Goal: Transaction & Acquisition: Purchase product/service

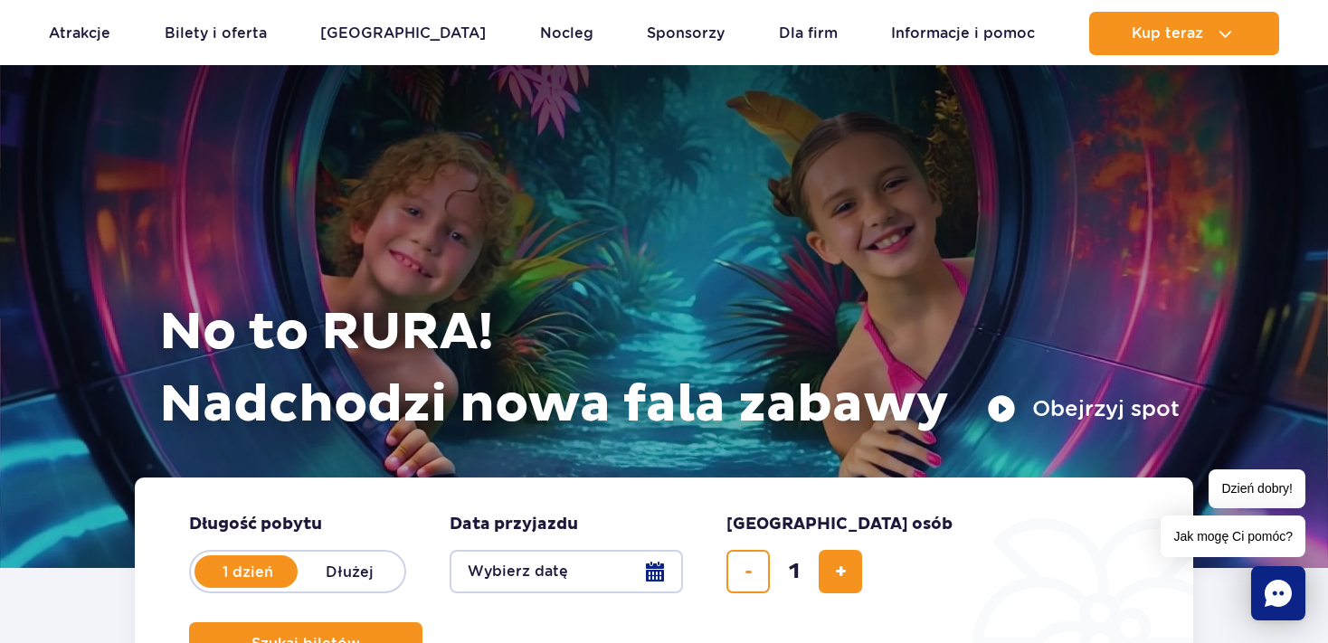
scroll to position [350, 0]
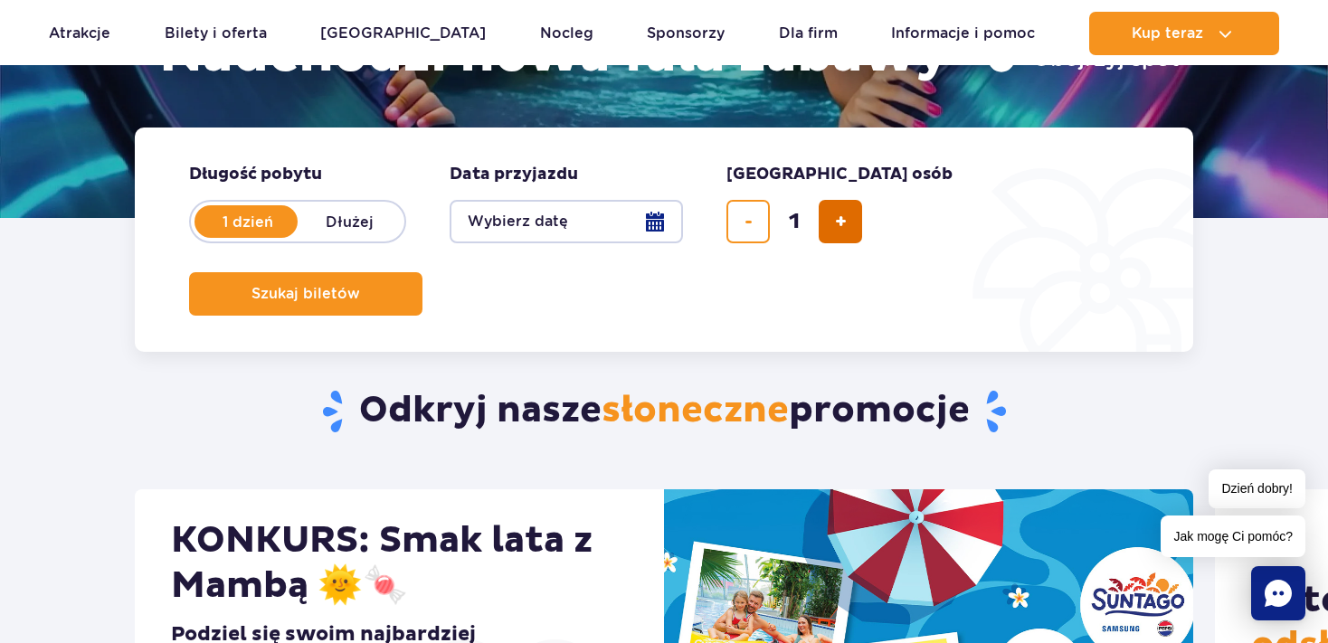
click at [838, 222] on span "dodaj bilet" at bounding box center [841, 222] width 12 height 0
type input "2"
click at [658, 222] on button "Wybierz datę" at bounding box center [566, 221] width 233 height 43
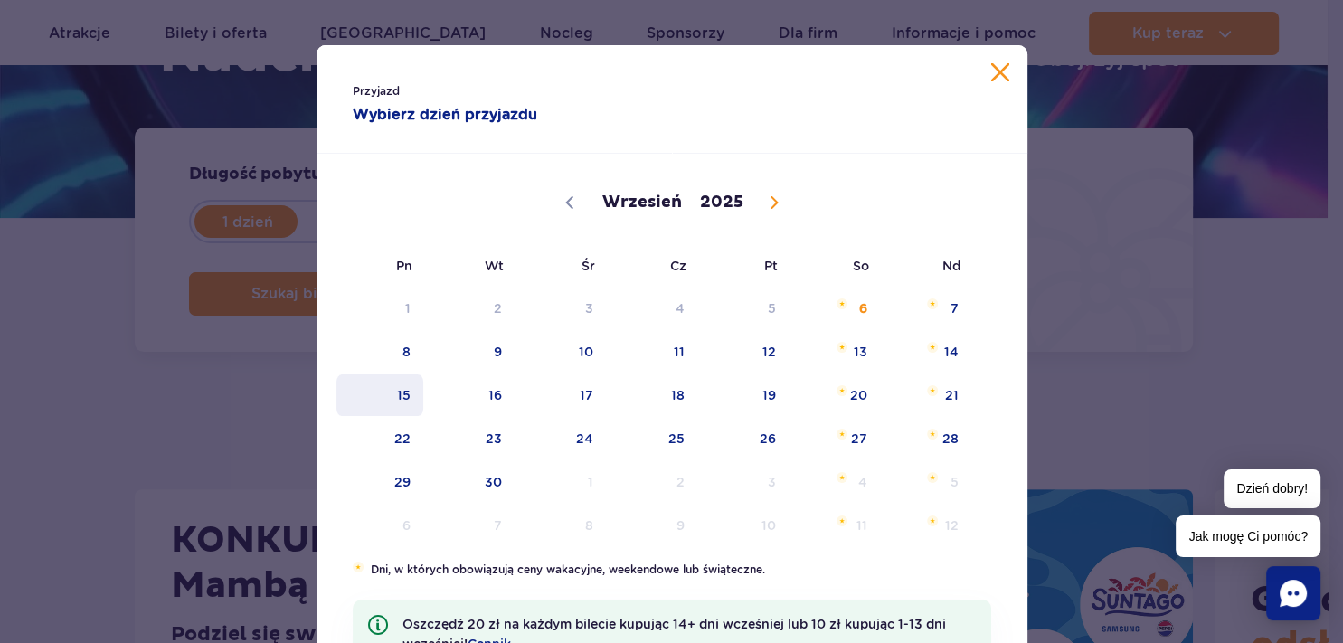
click at [394, 396] on span "15" at bounding box center [380, 395] width 91 height 42
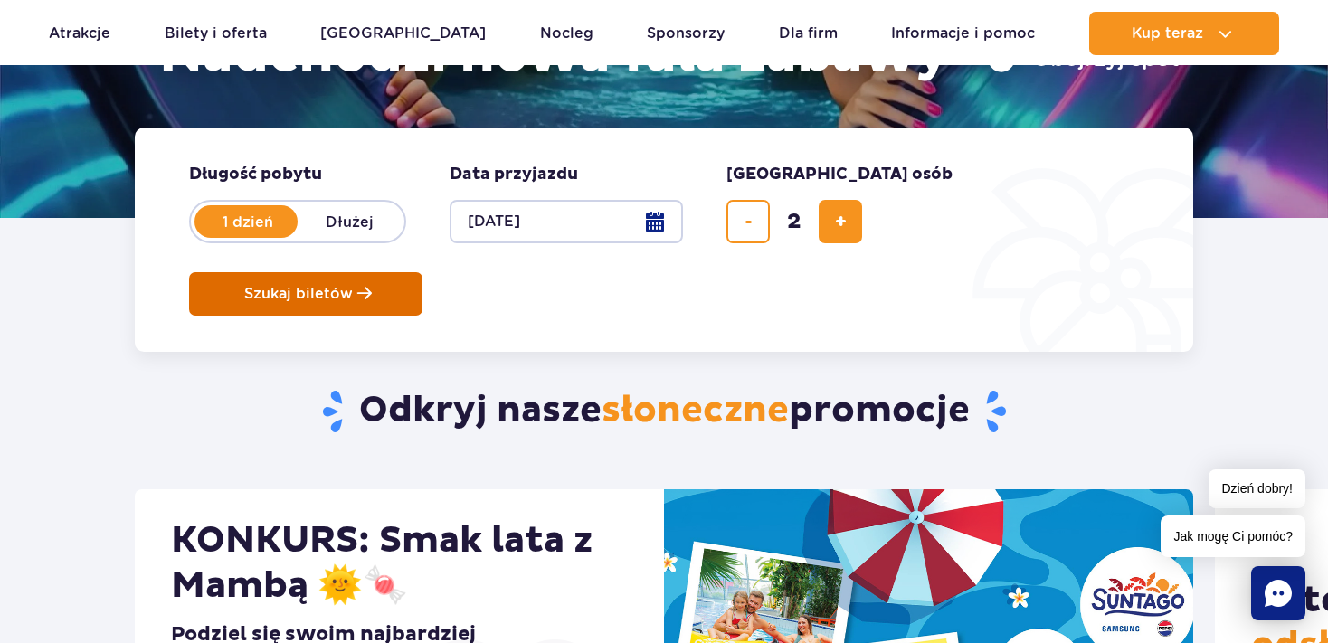
click at [422, 272] on button "Szukaj biletów" at bounding box center [305, 293] width 233 height 43
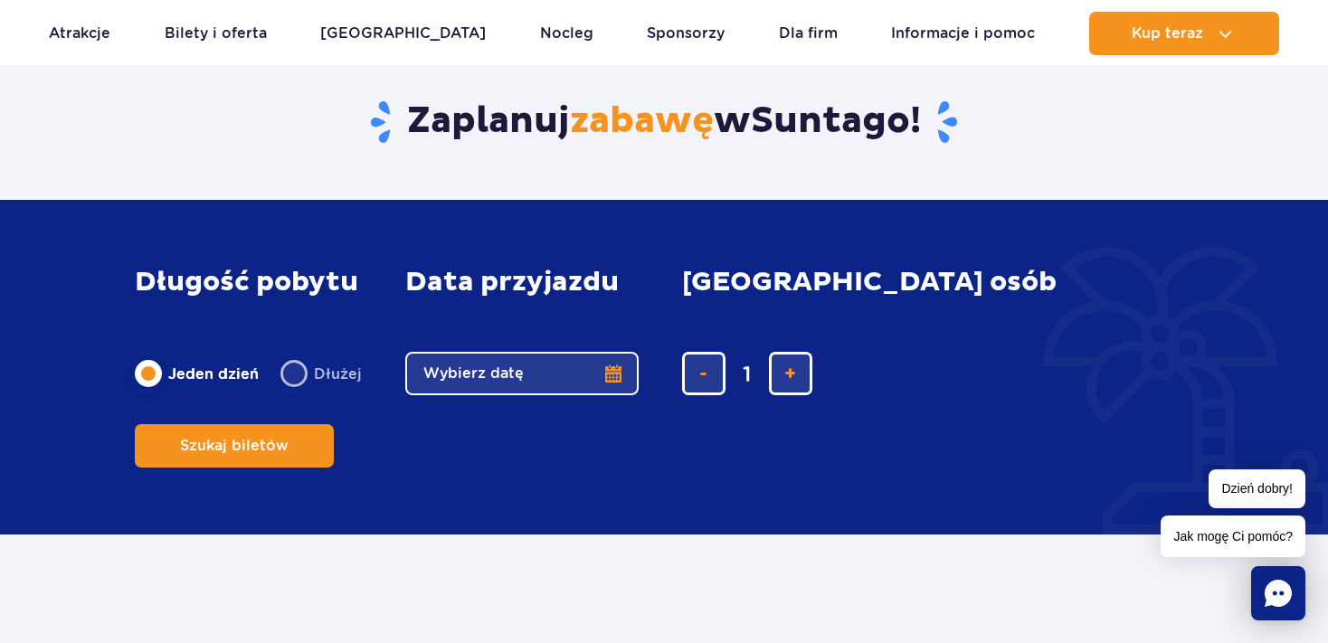
scroll to position [4613, 0]
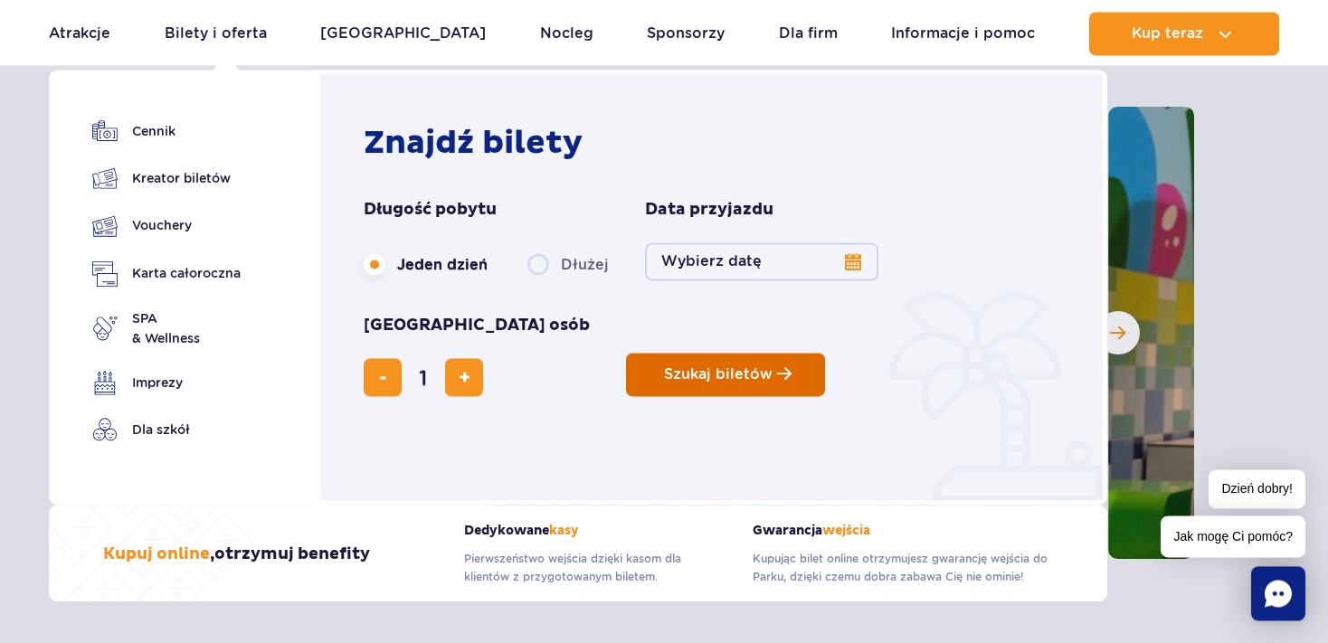
click at [664, 366] on span "Szukaj biletów" at bounding box center [718, 374] width 109 height 16
click at [470, 377] on span "dodaj bilet" at bounding box center [465, 377] width 12 height 0
type input "2"
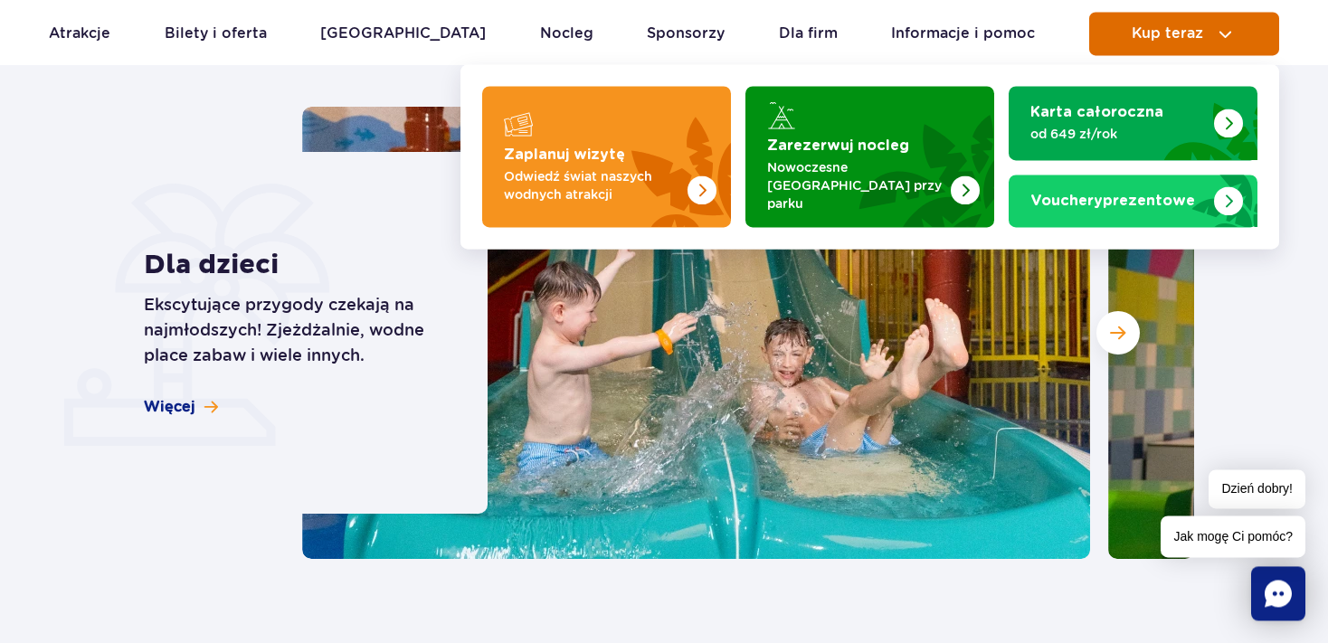
click at [1270, 14] on button "Kup teraz" at bounding box center [1184, 33] width 190 height 43
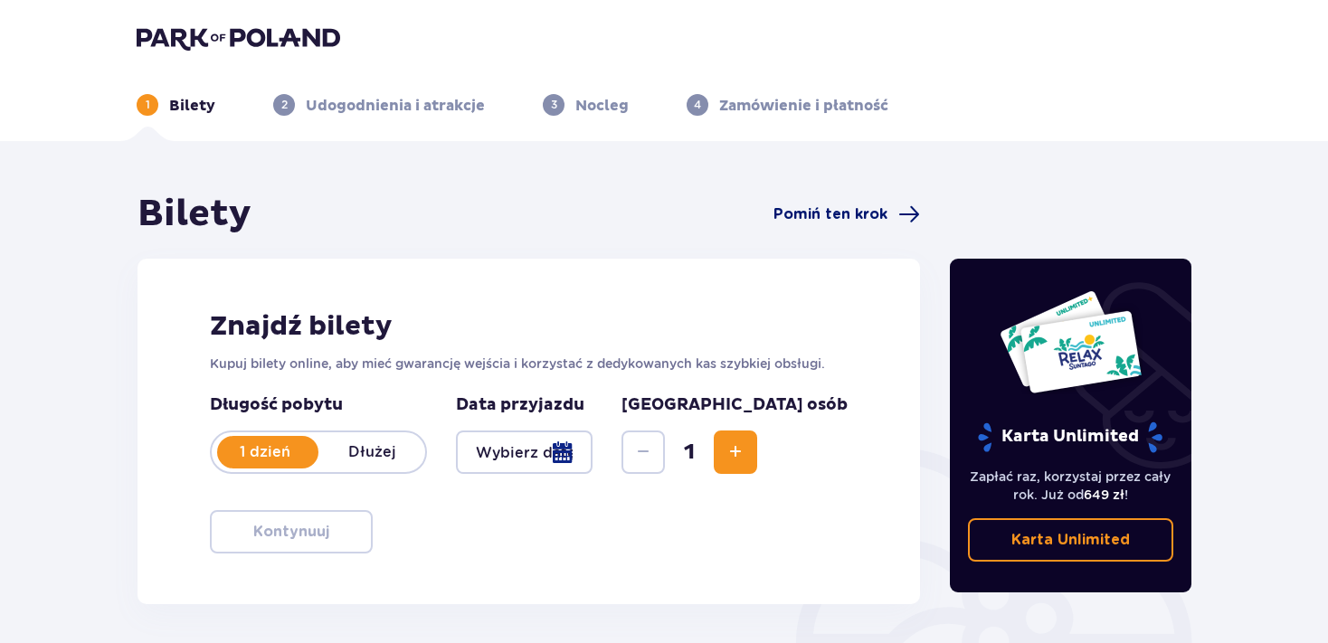
click at [906, 213] on span at bounding box center [909, 215] width 22 height 22
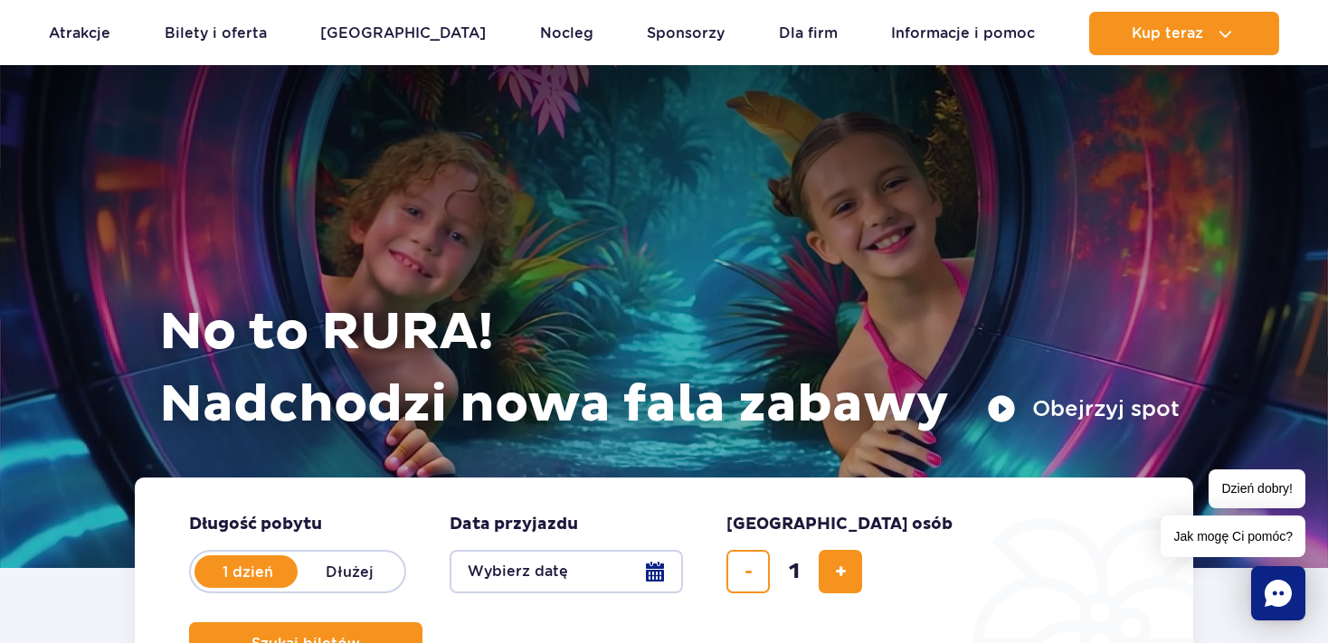
scroll to position [4613, 0]
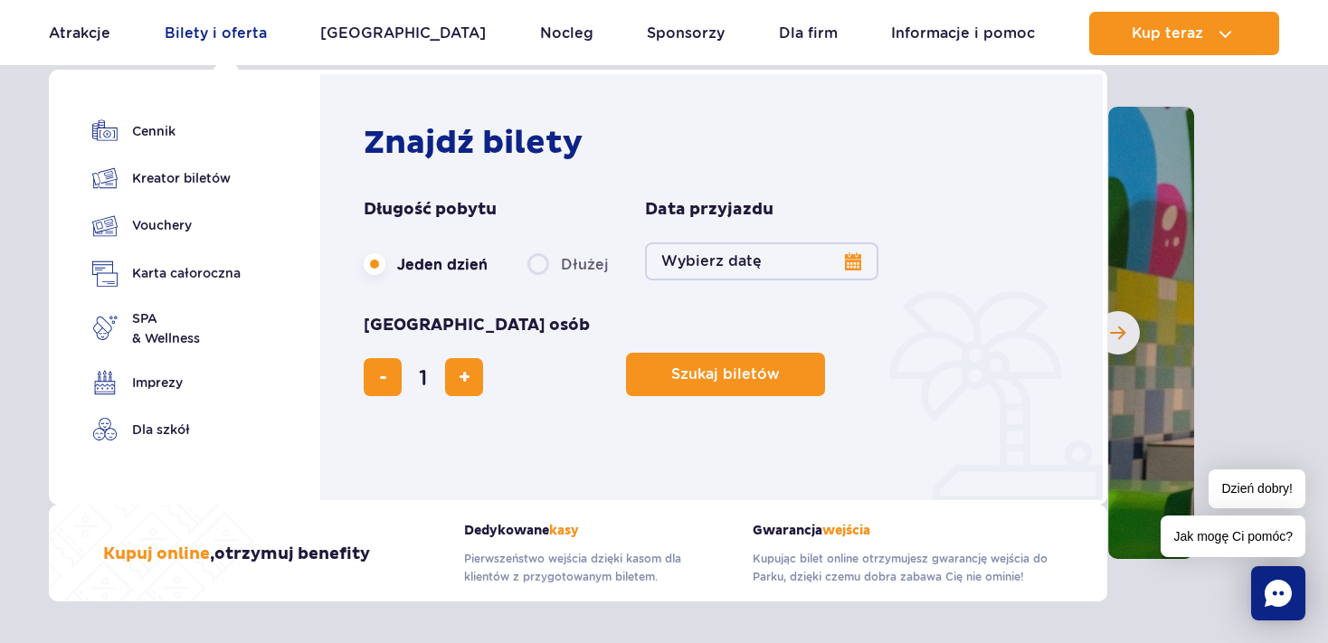
click at [205, 24] on link "Bilety i oferta" at bounding box center [216, 33] width 102 height 43
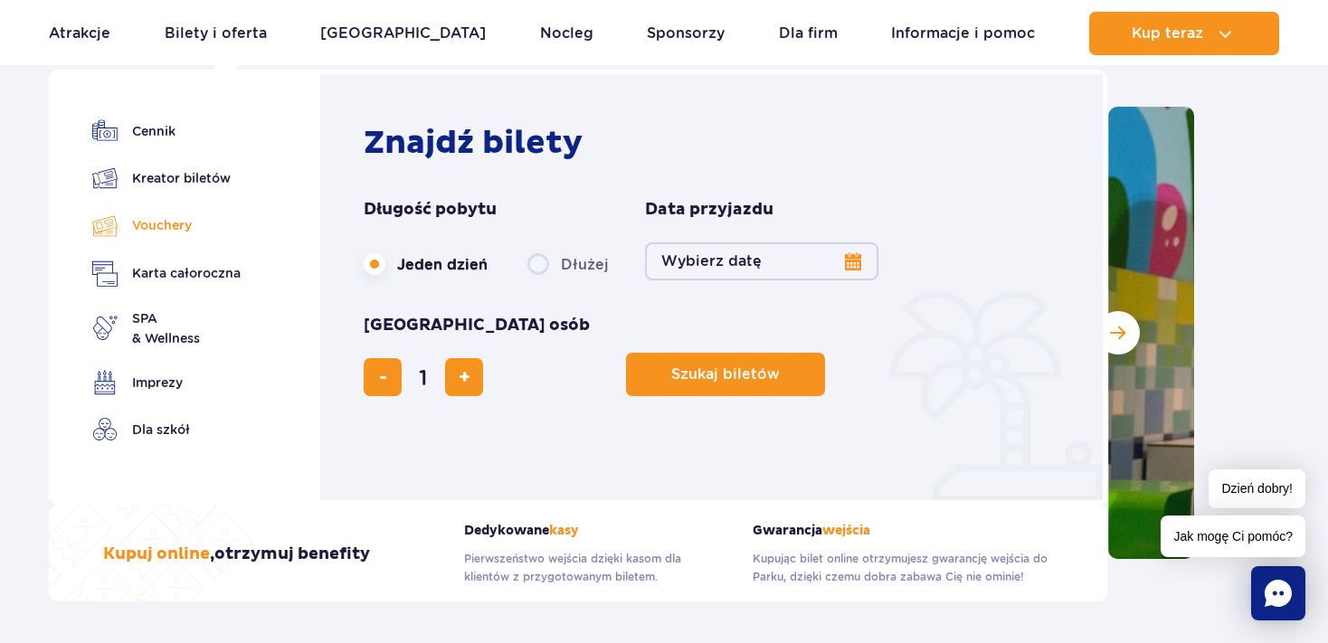
click at [175, 225] on link "Vouchery" at bounding box center [166, 226] width 148 height 26
click at [174, 224] on link "Vouchery" at bounding box center [166, 226] width 148 height 26
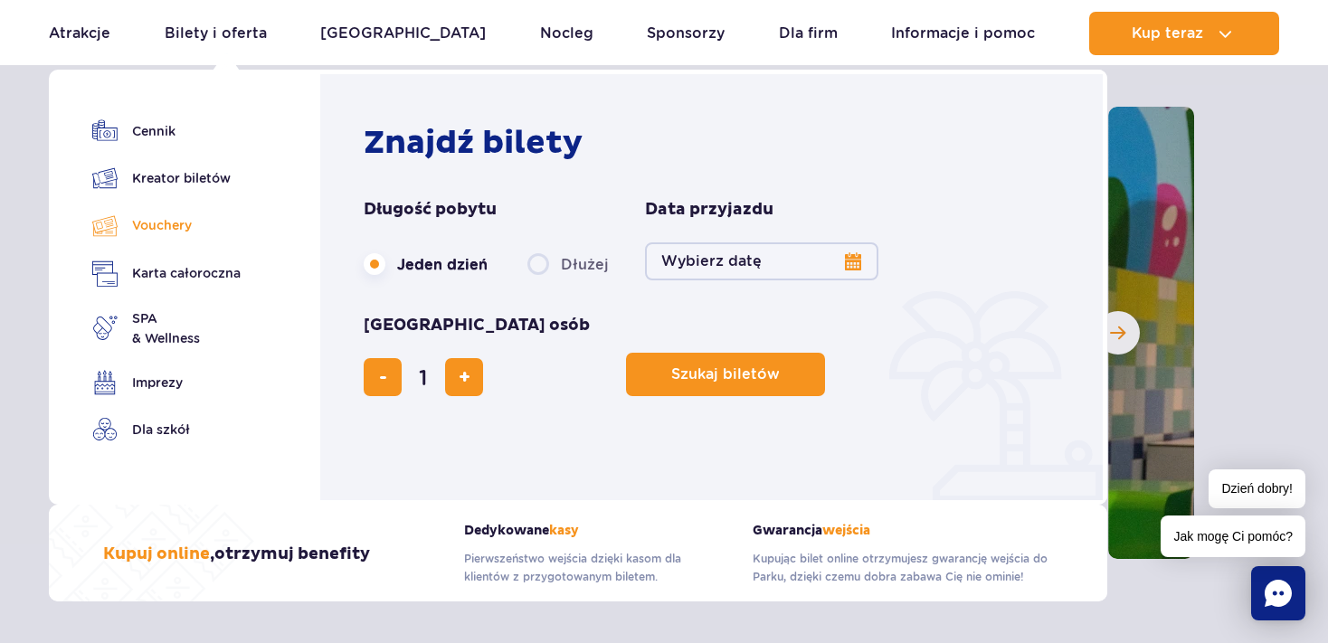
click at [156, 223] on link "Vouchery" at bounding box center [166, 226] width 148 height 26
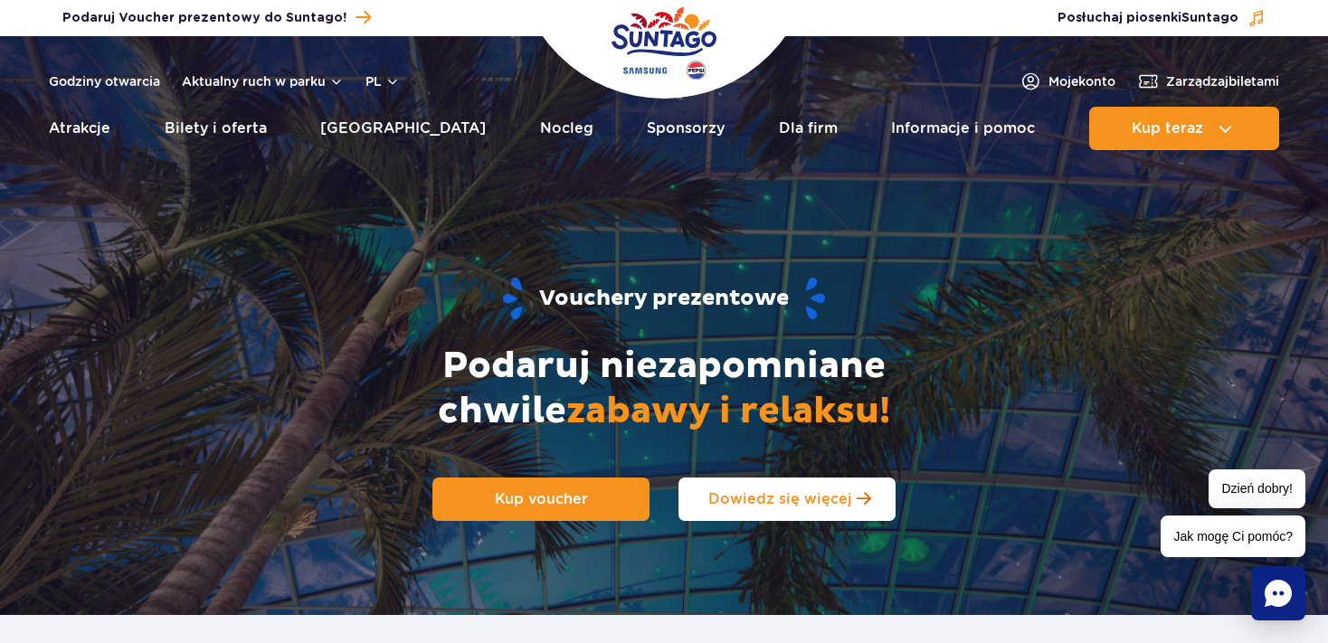
click at [800, 497] on span "Dowiedz się więcej" at bounding box center [780, 498] width 144 height 17
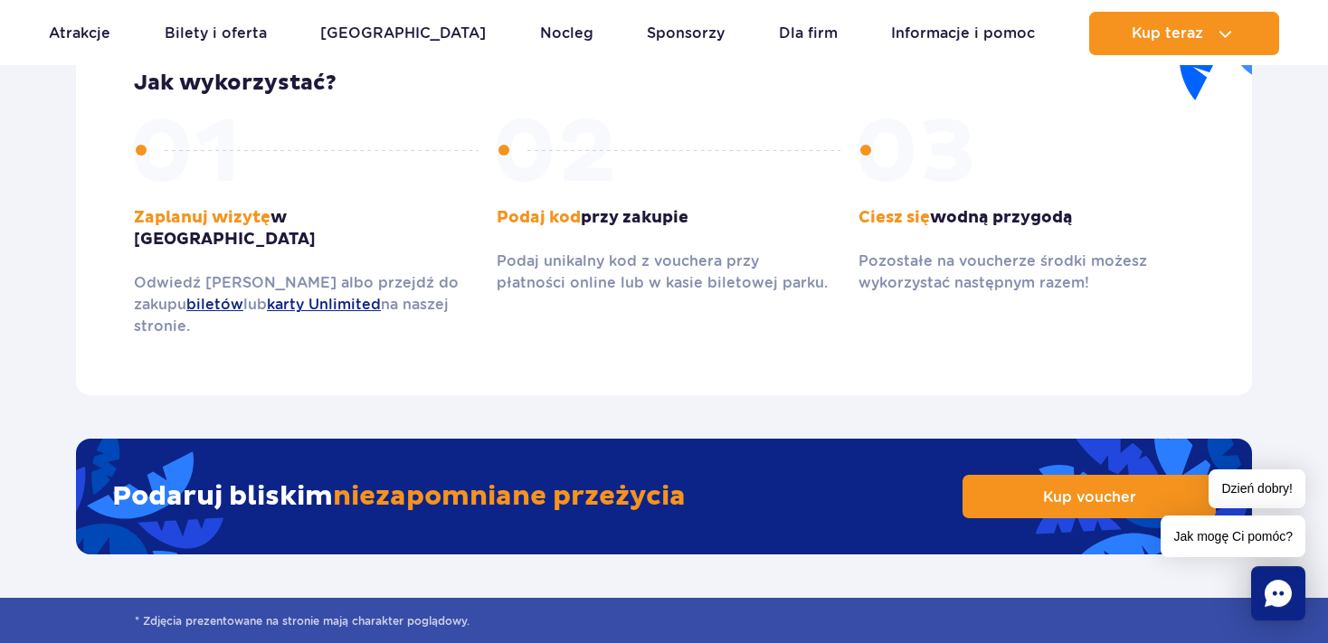
scroll to position [2684, 0]
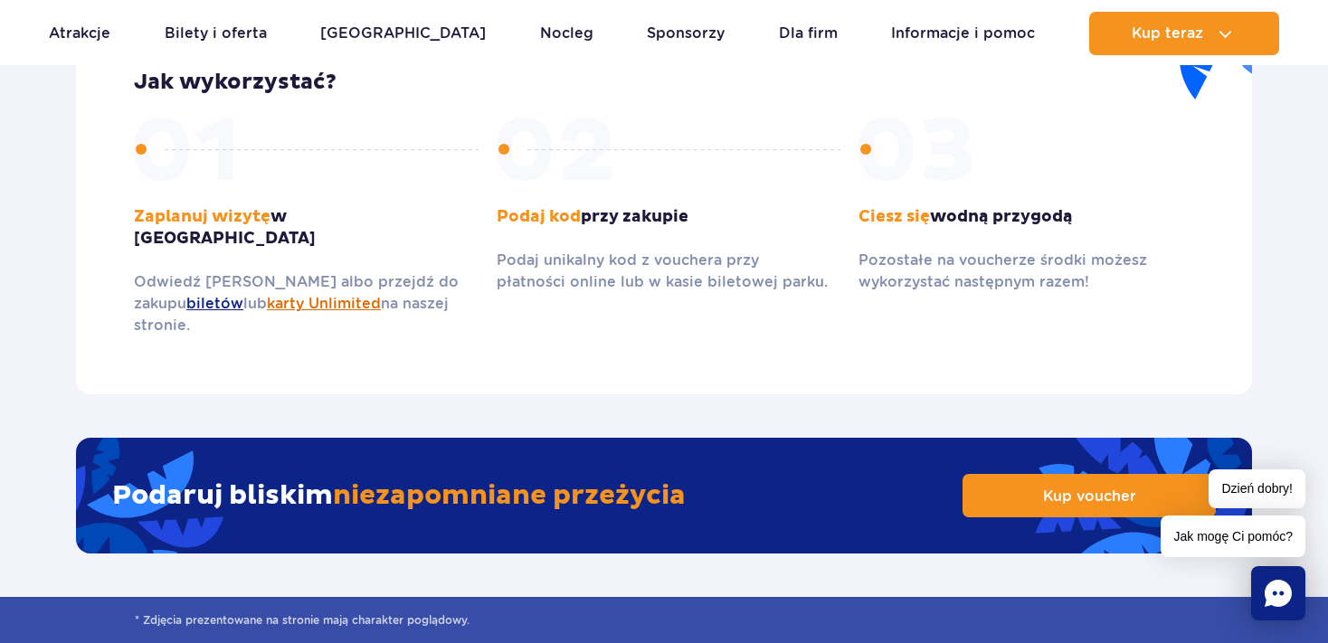
click at [285, 295] on link "karty Unlimited" at bounding box center [324, 303] width 114 height 17
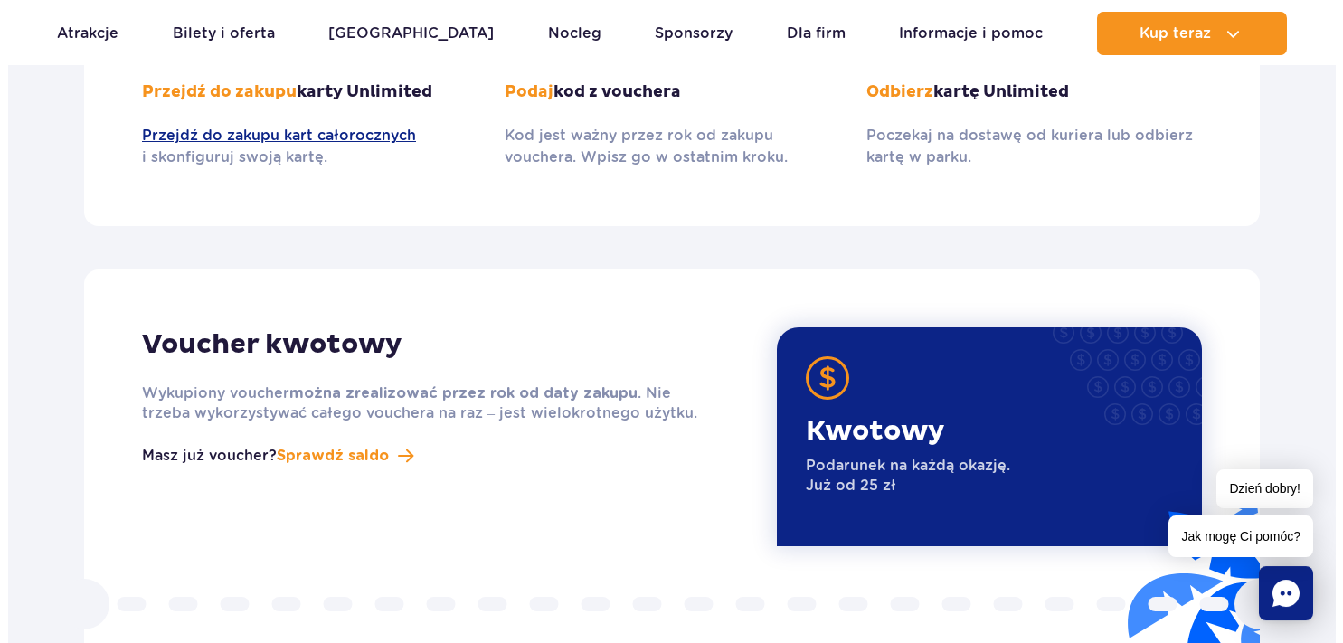
scroll to position [2063, 0]
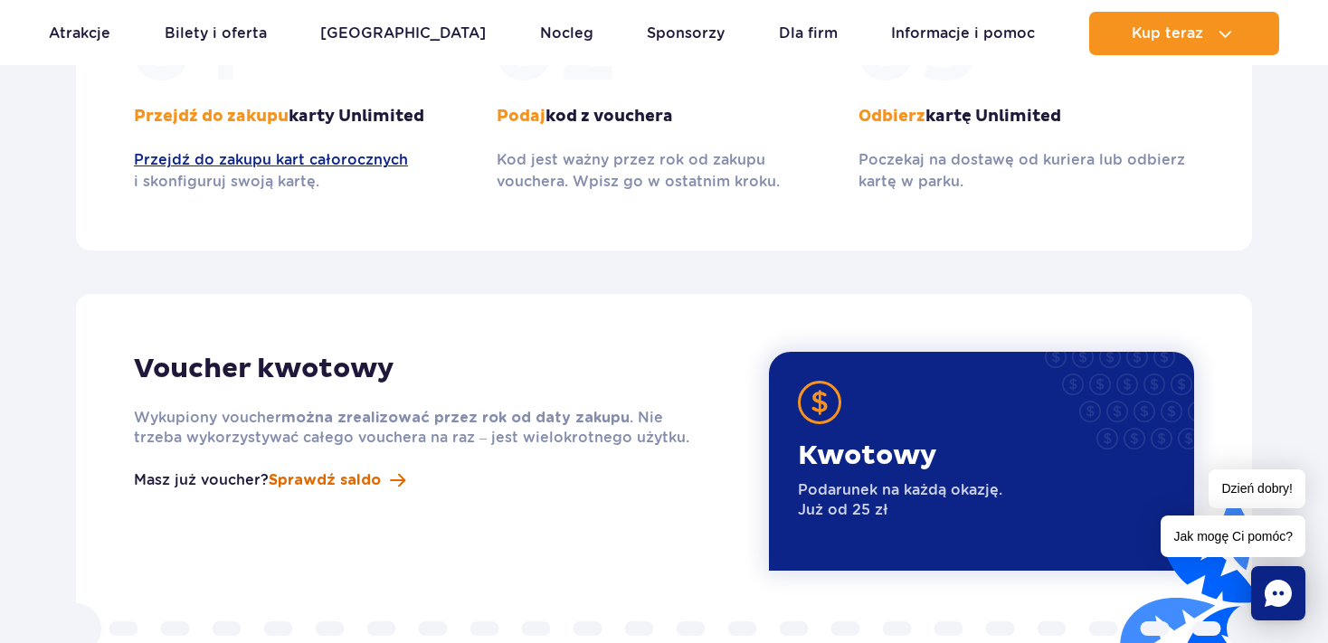
click at [338, 469] on span "Sprawdź saldo" at bounding box center [325, 480] width 112 height 22
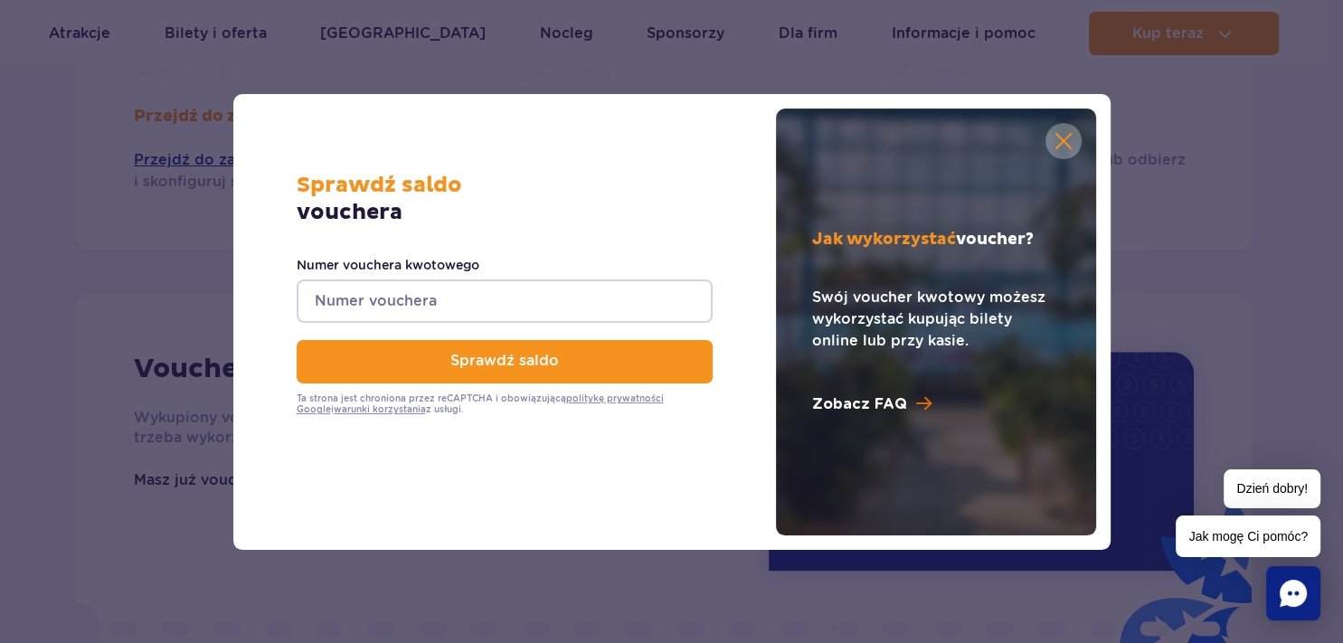
click at [916, 400] on span at bounding box center [923, 403] width 15 height 17
click at [920, 400] on span at bounding box center [923, 403] width 15 height 17
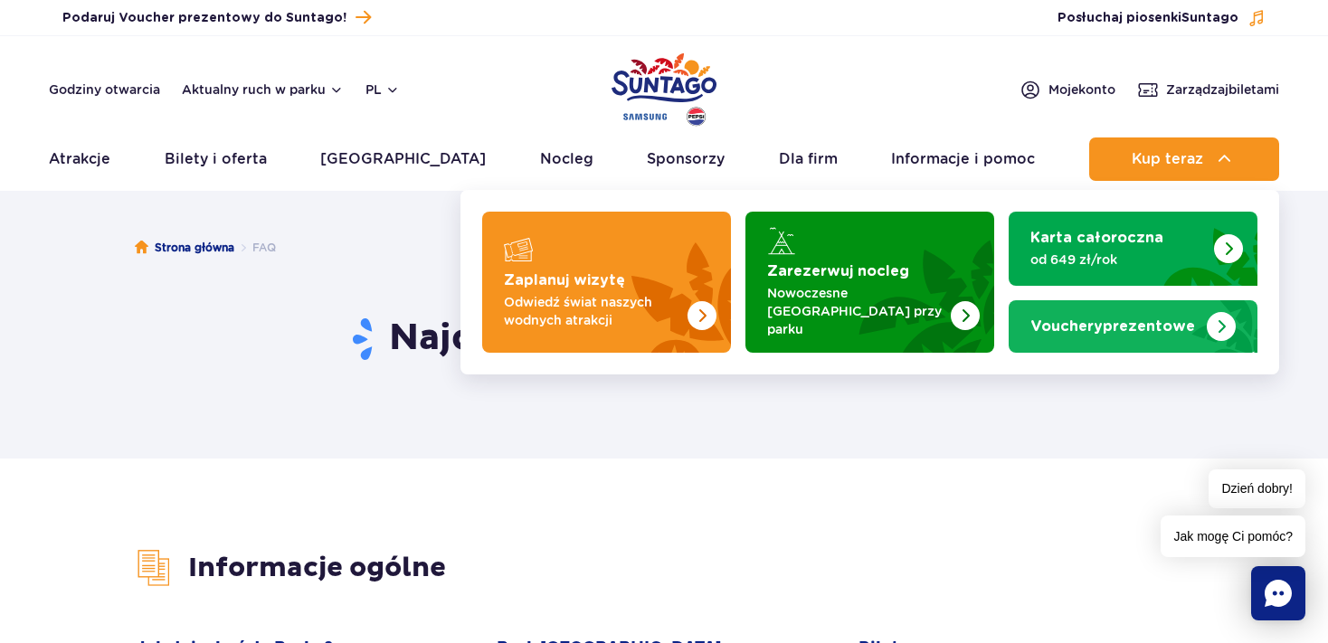
click at [1219, 317] on img "Vouchery prezentowe" at bounding box center [1221, 326] width 29 height 29
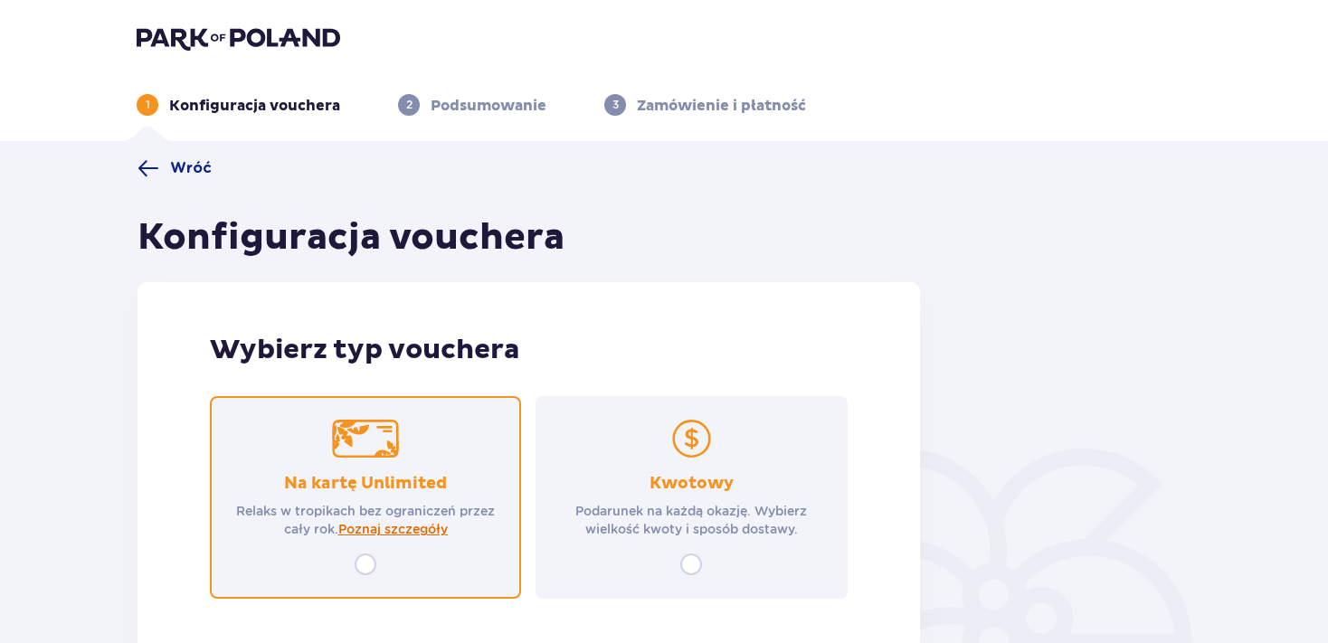
click at [393, 529] on span "Poznaj szczegóły" at bounding box center [392, 529] width 109 height 18
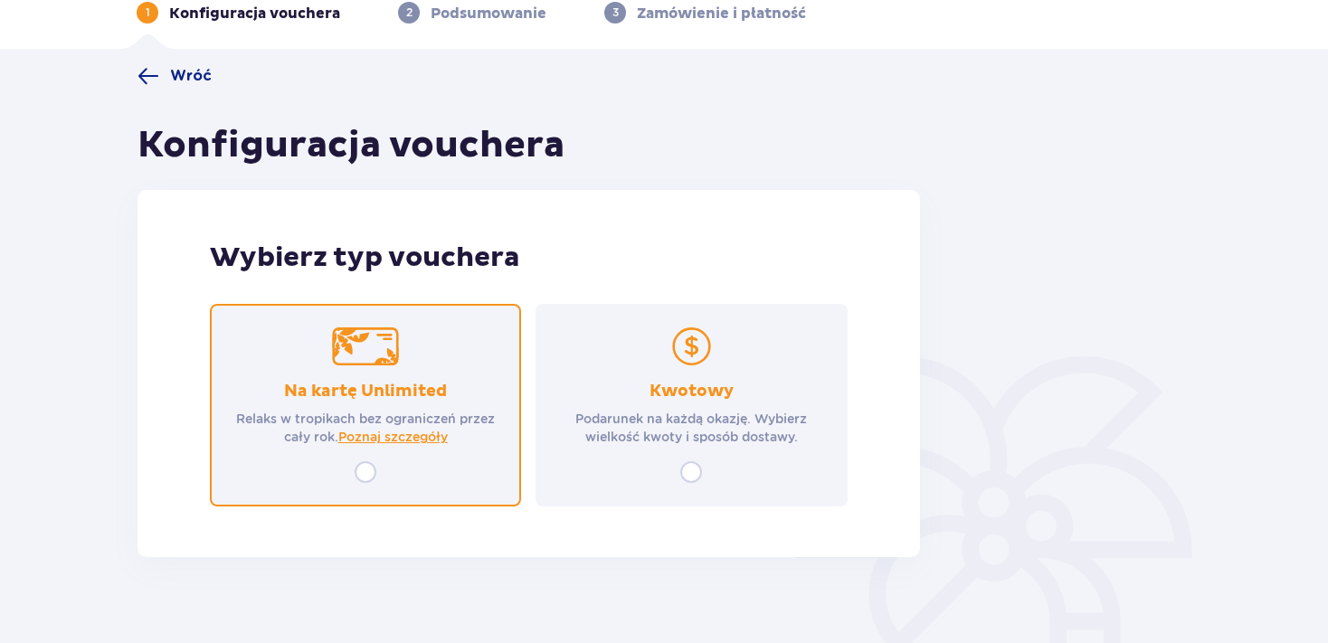
scroll to position [115, 0]
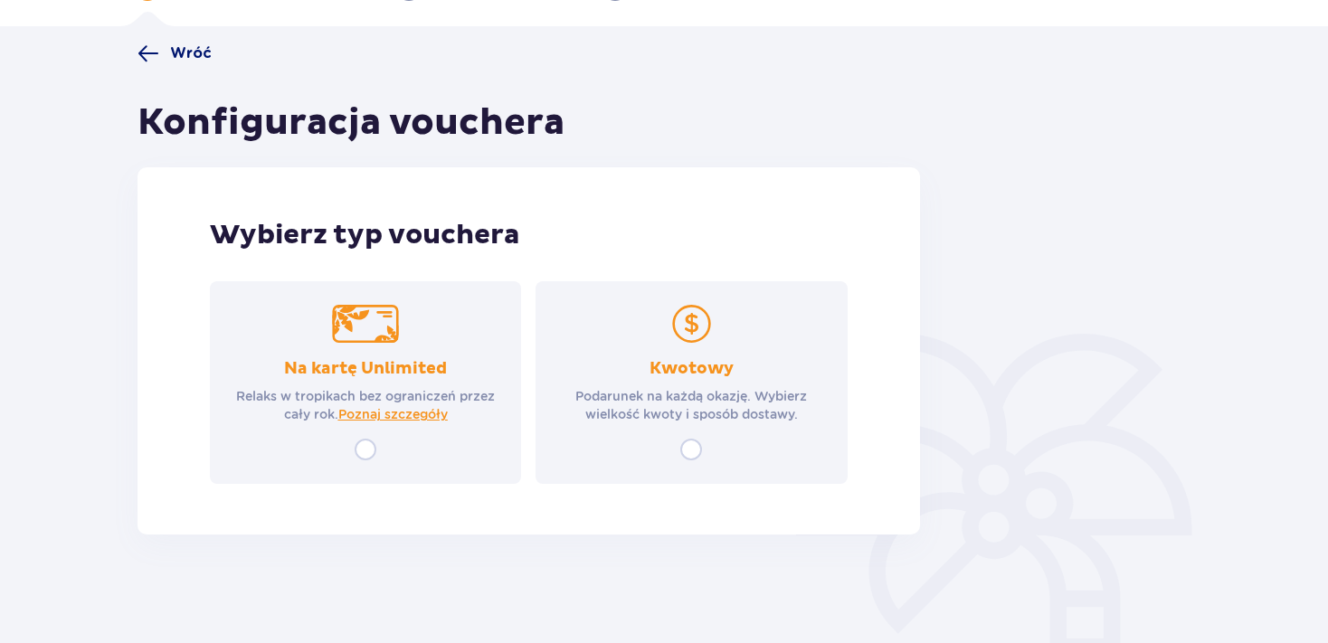
click at [187, 49] on span "Wróć" at bounding box center [191, 53] width 42 height 20
click at [185, 51] on span "Wróć" at bounding box center [191, 53] width 42 height 20
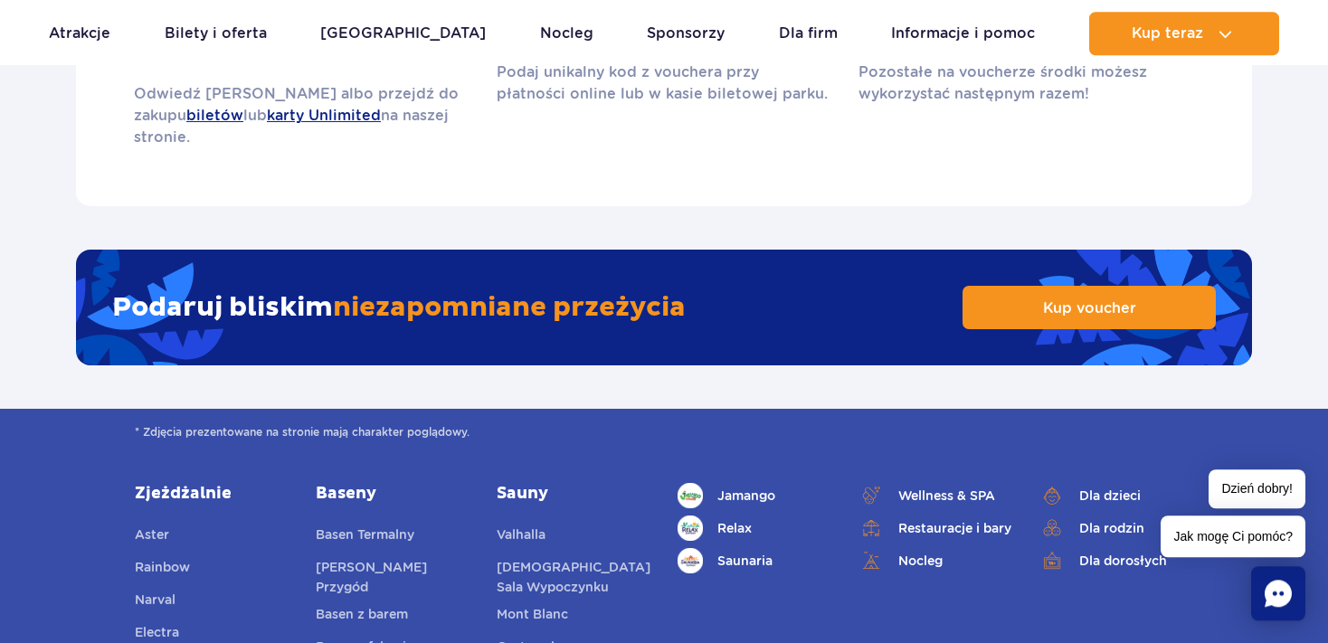
scroll to position [2907, 0]
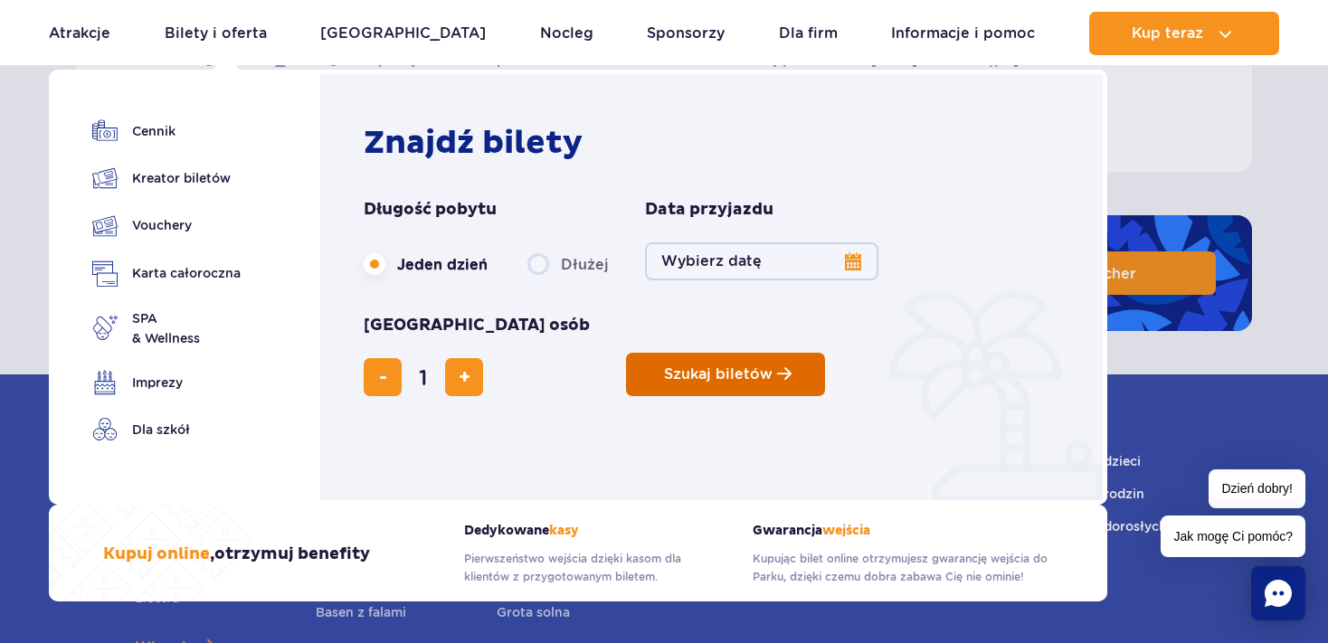
click at [664, 366] on span "Szukaj biletów" at bounding box center [718, 374] width 109 height 16
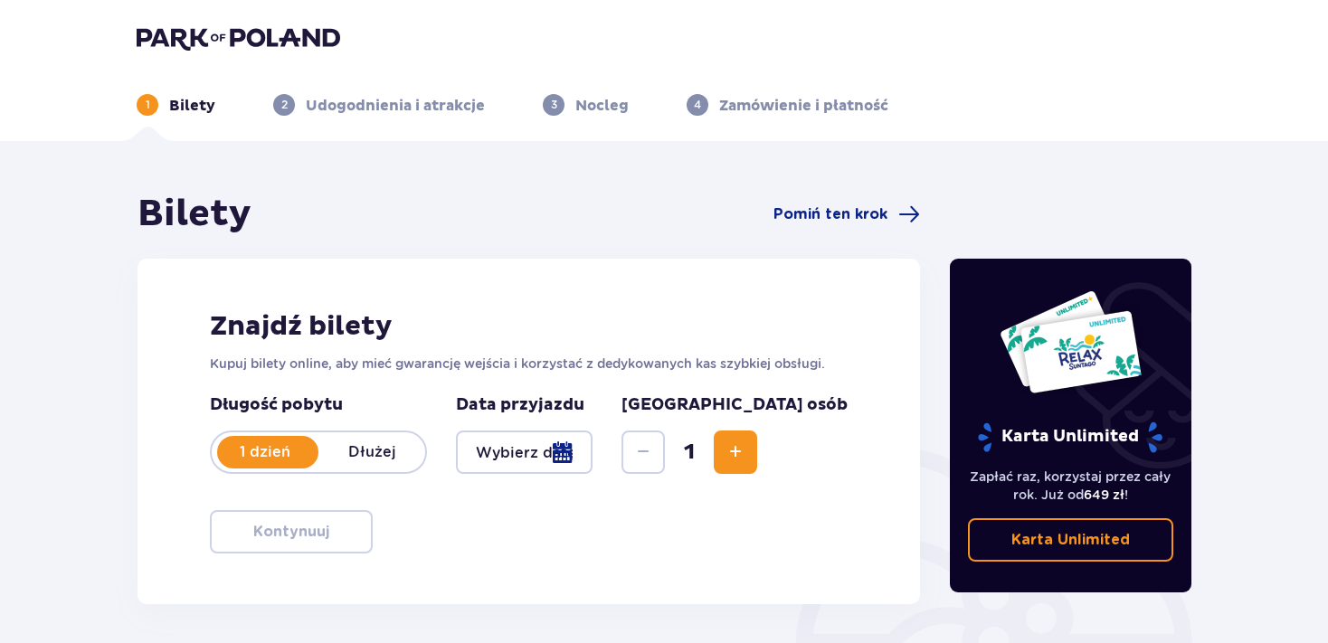
click at [592, 453] on div at bounding box center [524, 452] width 137 height 43
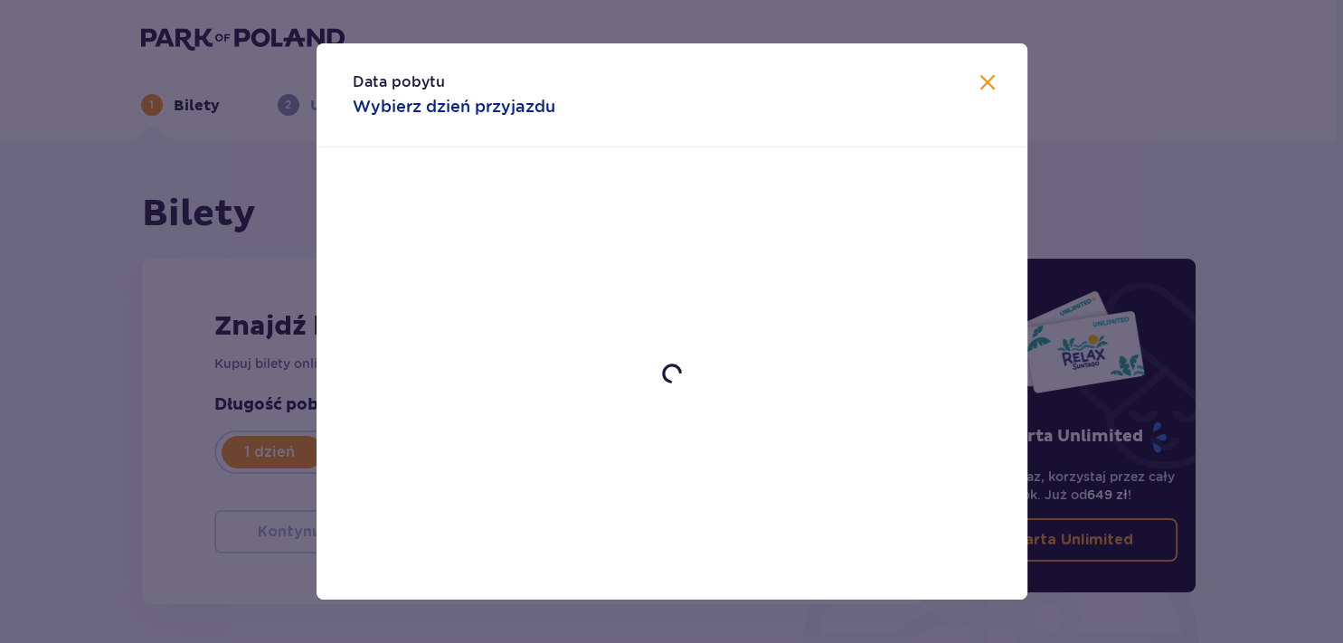
click at [667, 382] on img at bounding box center [672, 374] width 24 height 24
click at [668, 383] on img at bounding box center [671, 374] width 26 height 26
click at [980, 636] on div "Data pobytu Wybierz dzień przyjazdu" at bounding box center [671, 321] width 1343 height 643
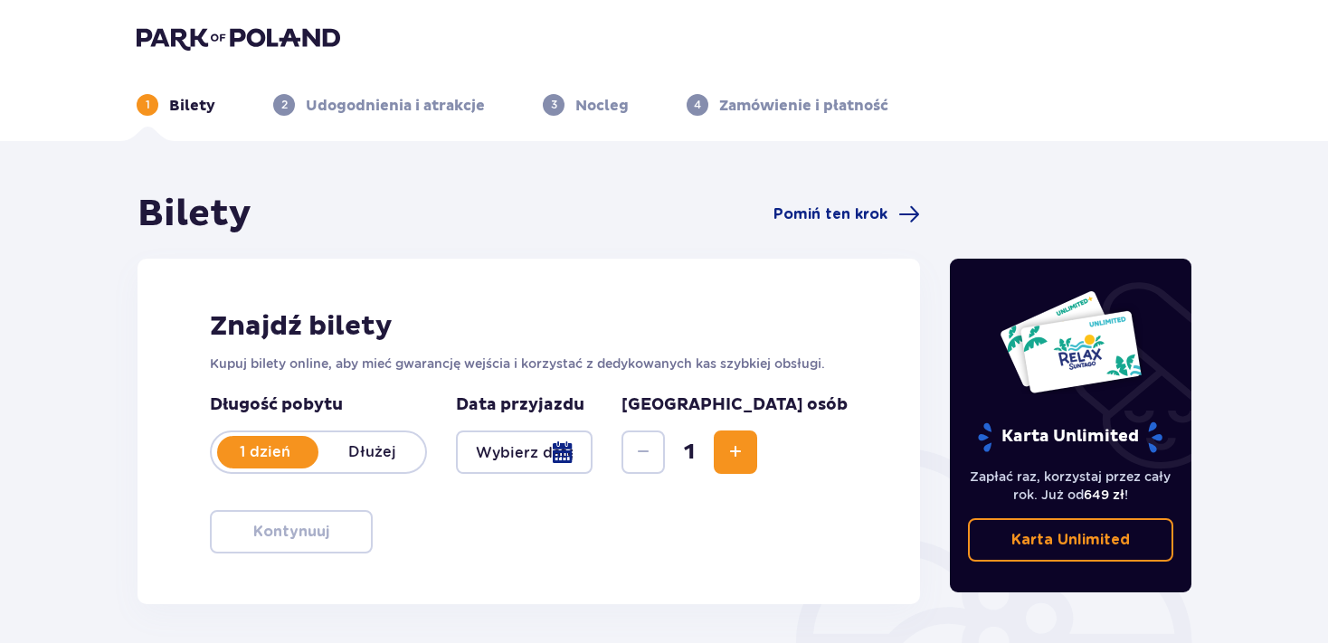
click at [592, 452] on div at bounding box center [524, 452] width 137 height 43
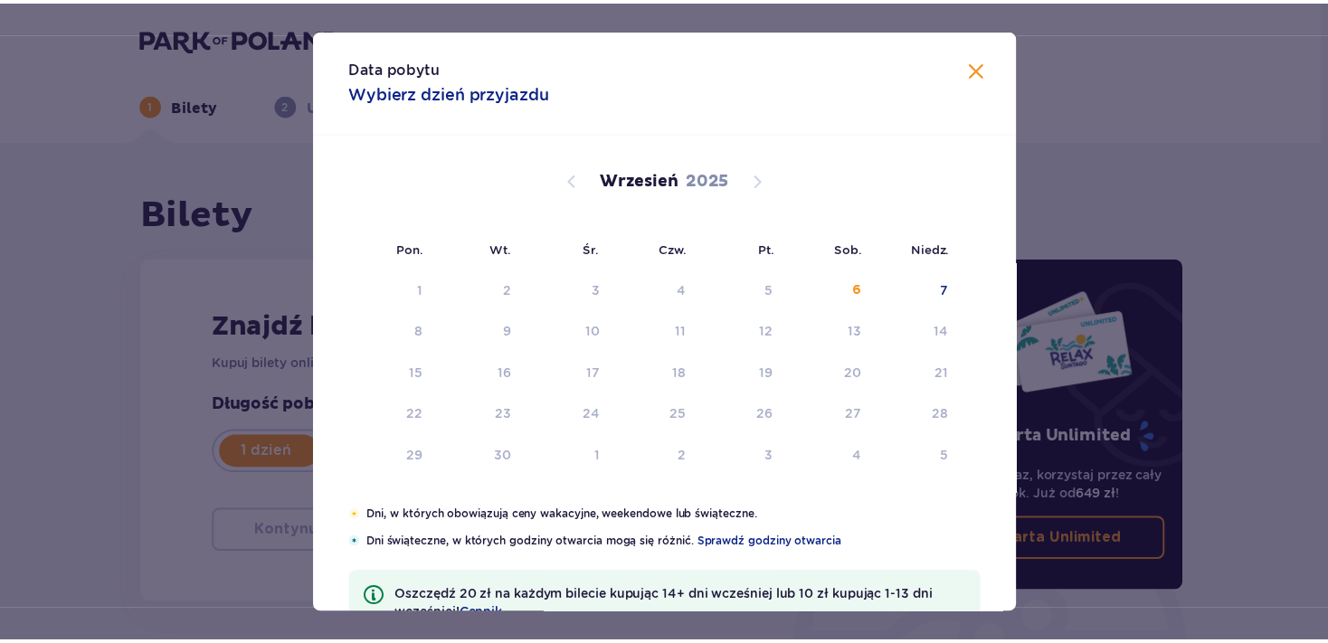
scroll to position [52, 0]
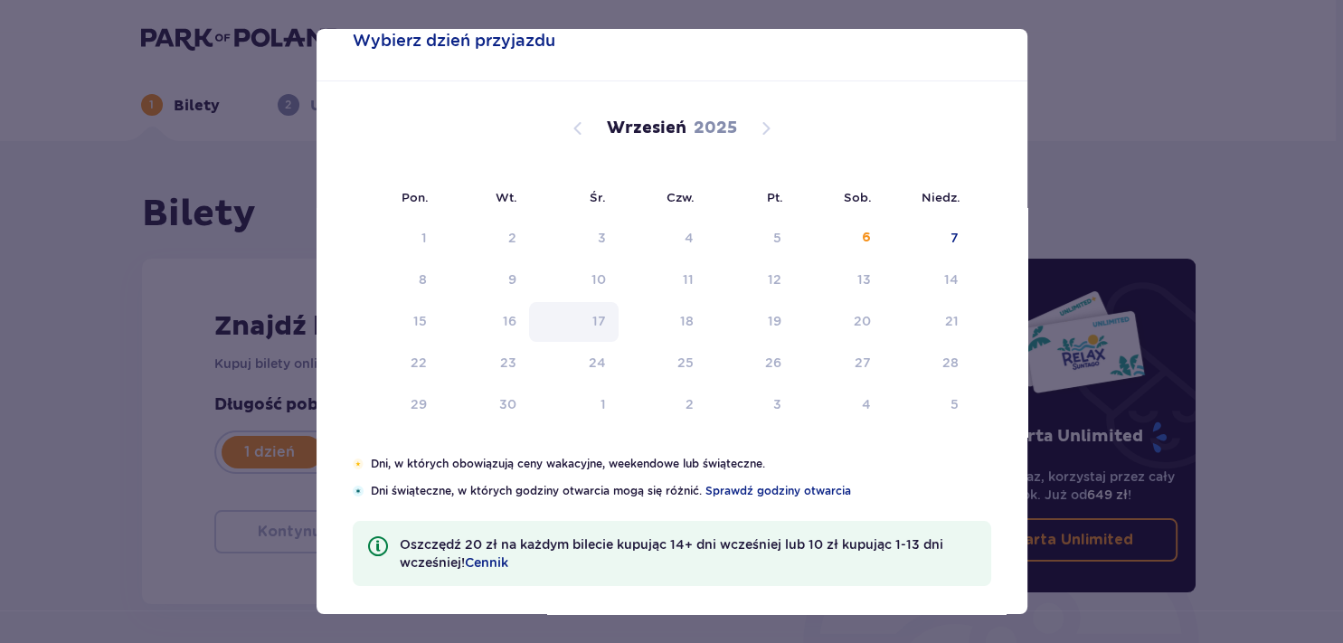
click at [592, 318] on div "17" at bounding box center [599, 321] width 14 height 18
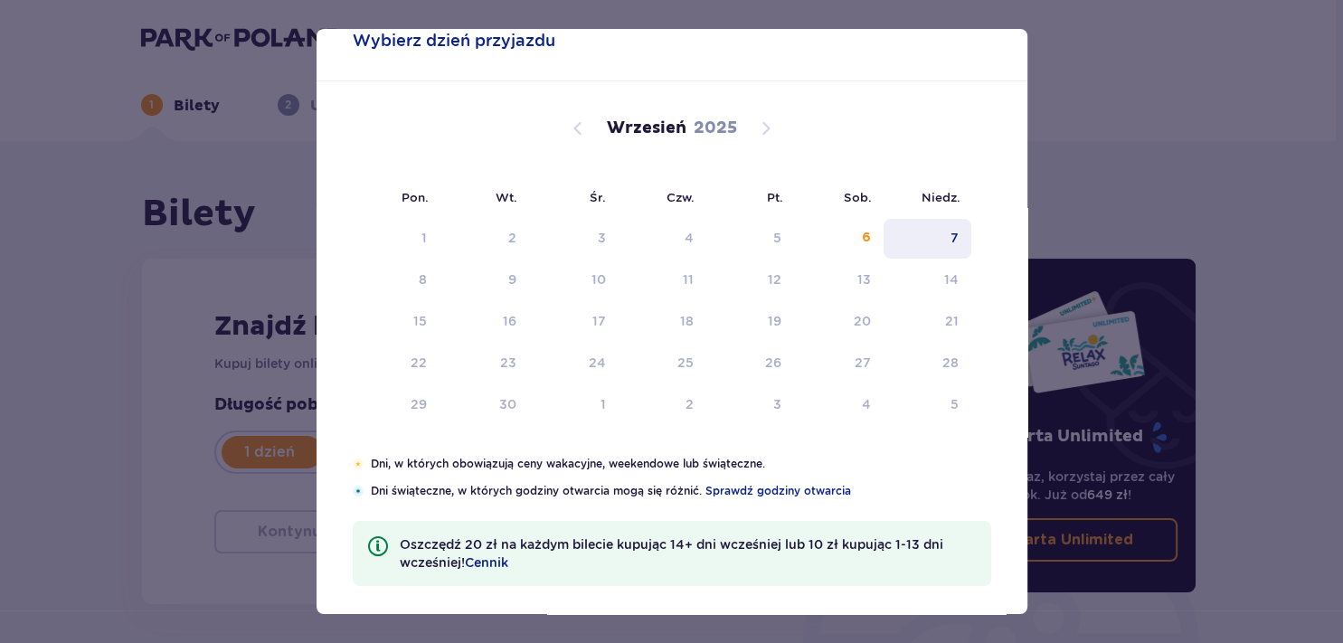
click at [951, 237] on div "7" at bounding box center [955, 238] width 8 height 18
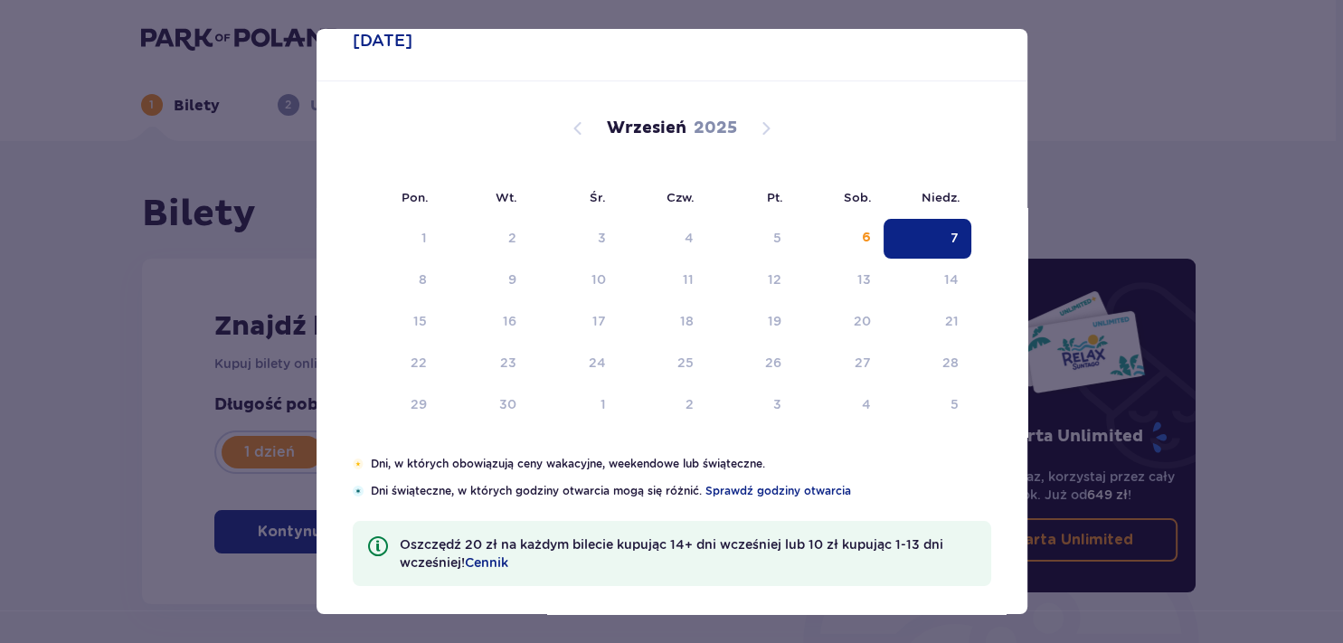
type input "07.09.25"
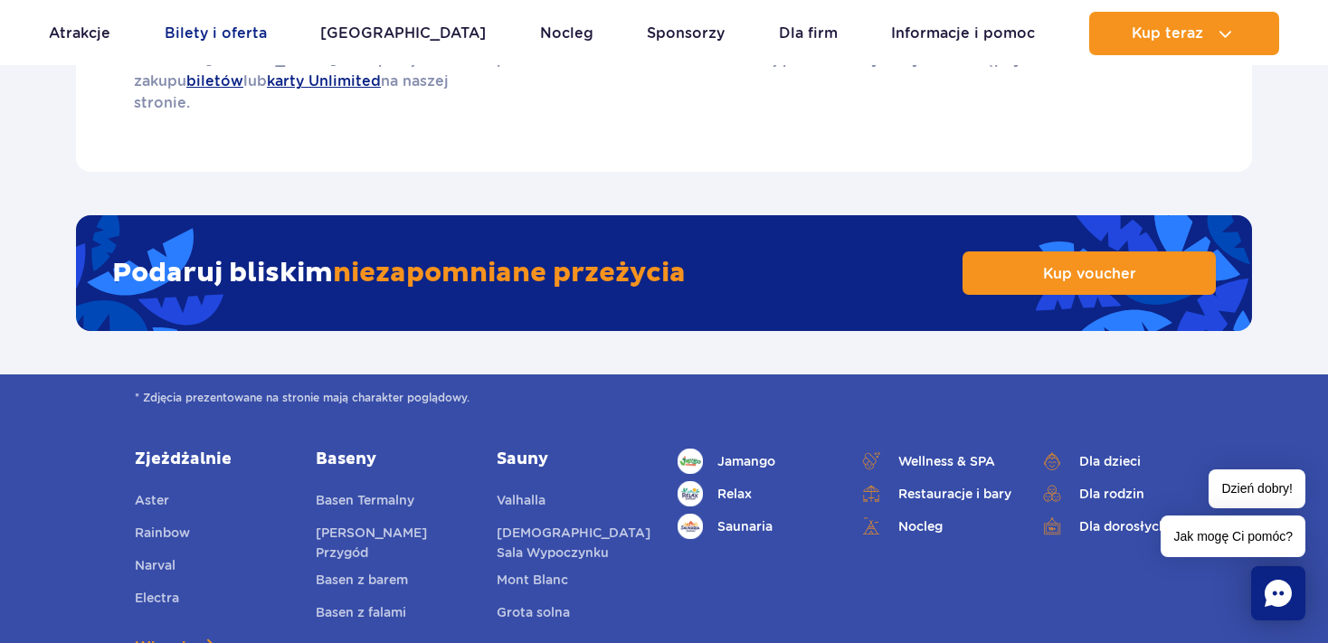
scroll to position [2907, 0]
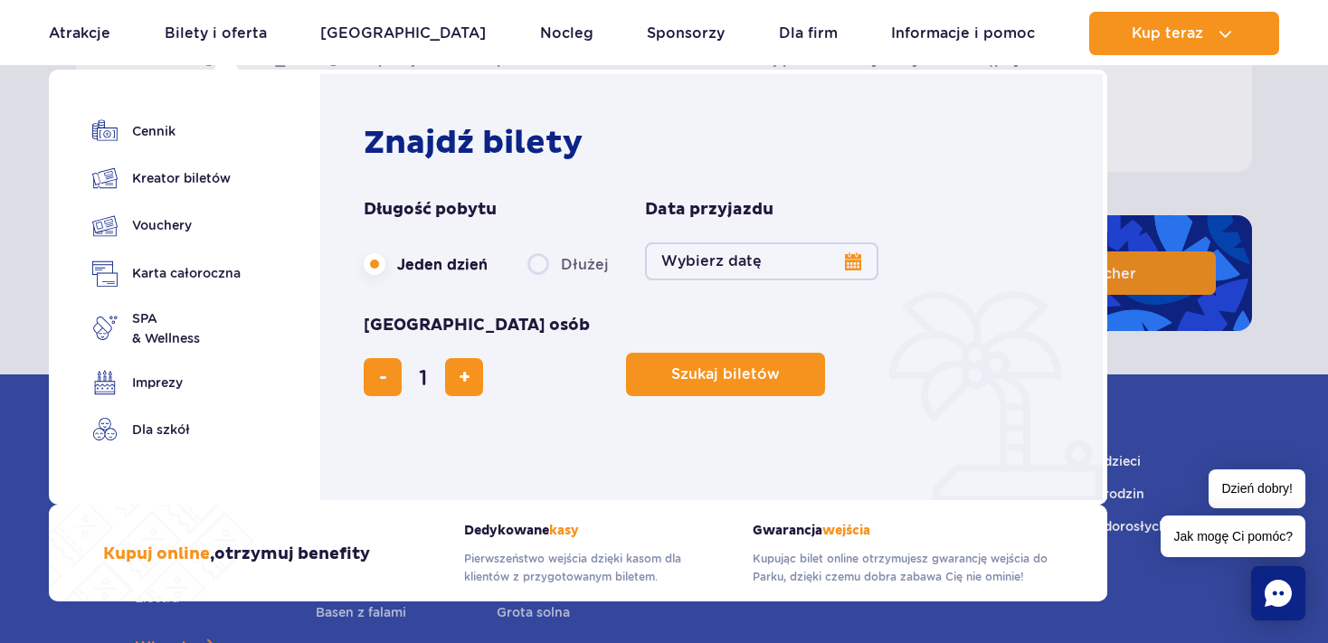
click at [846, 267] on button "Wybierz datę" at bounding box center [761, 261] width 233 height 38
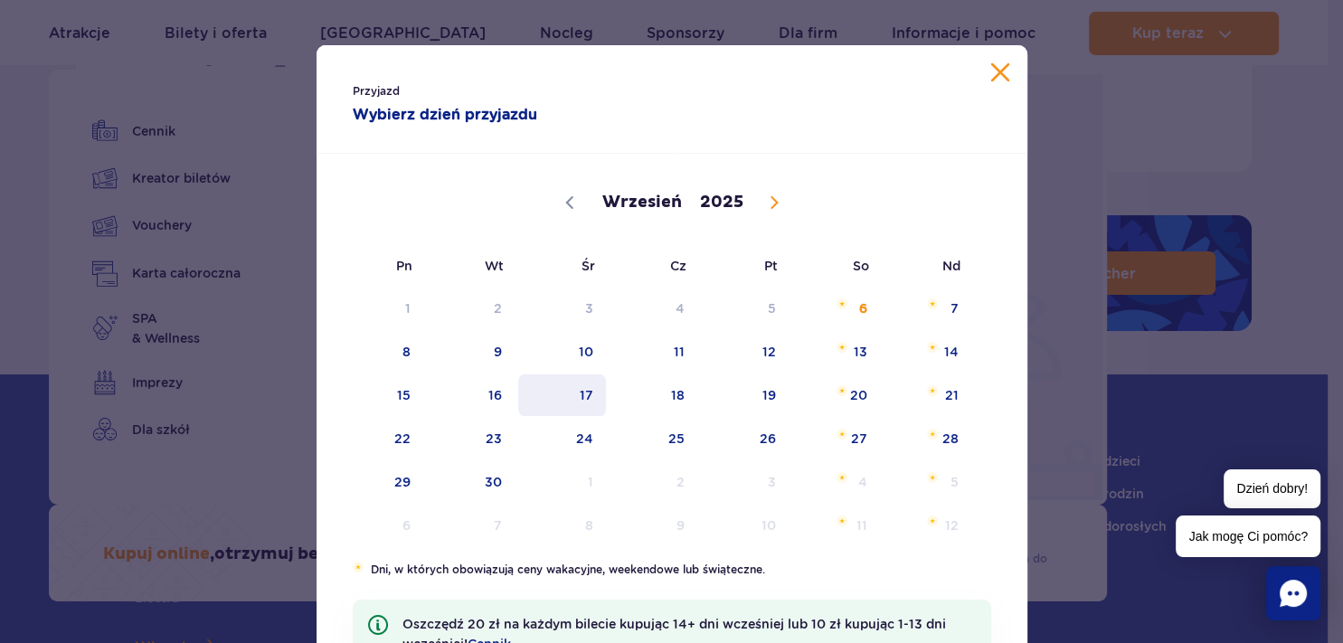
click at [580, 394] on span "17" at bounding box center [561, 395] width 91 height 42
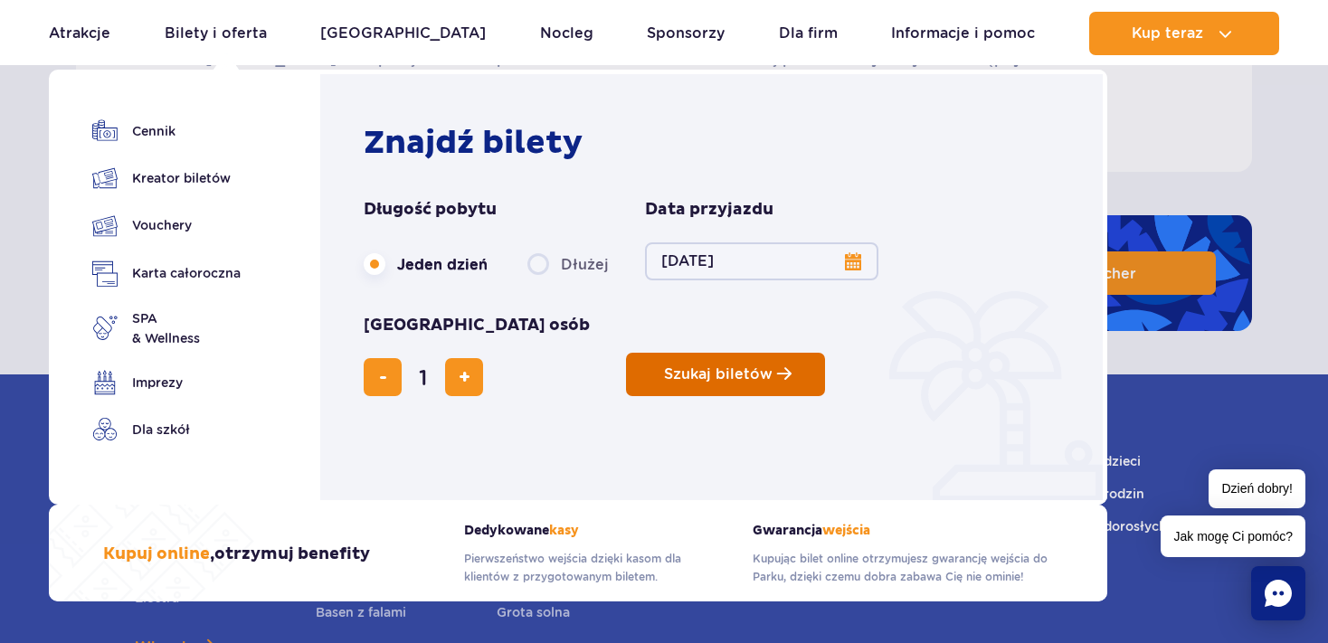
click at [664, 366] on span "Szukaj biletów" at bounding box center [718, 374] width 109 height 16
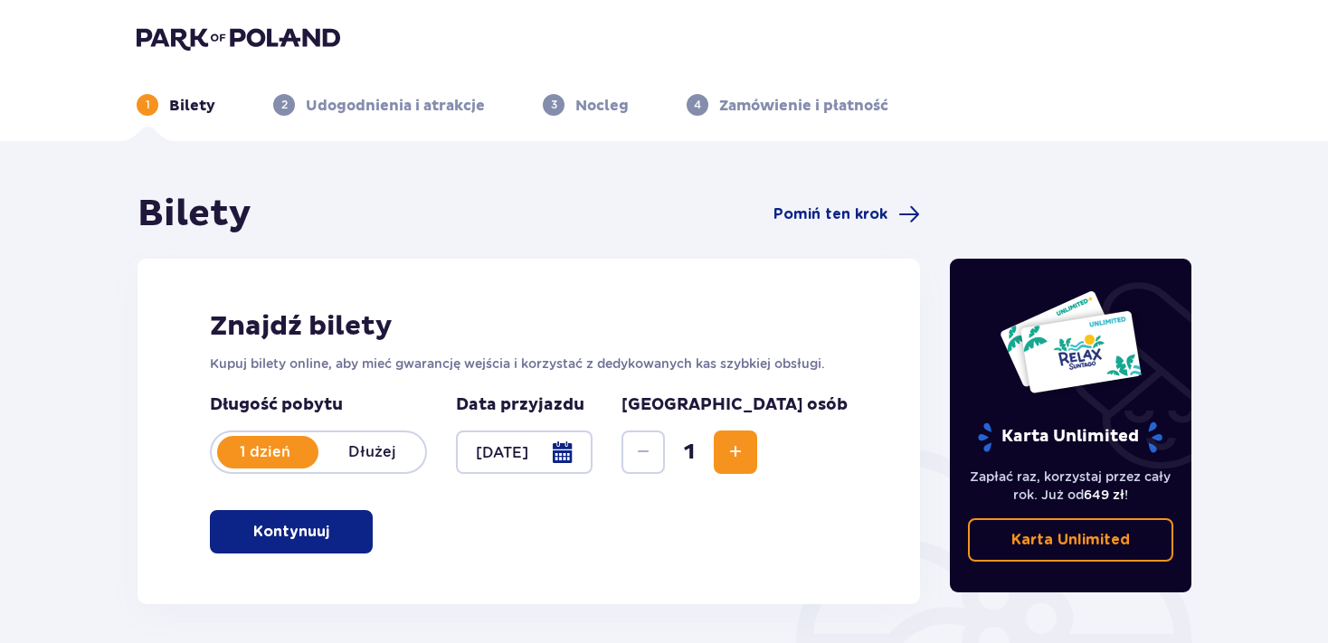
click at [746, 449] on span "Increase" at bounding box center [735, 452] width 22 height 22
click at [282, 529] on p "Kontynuuj" at bounding box center [291, 532] width 76 height 20
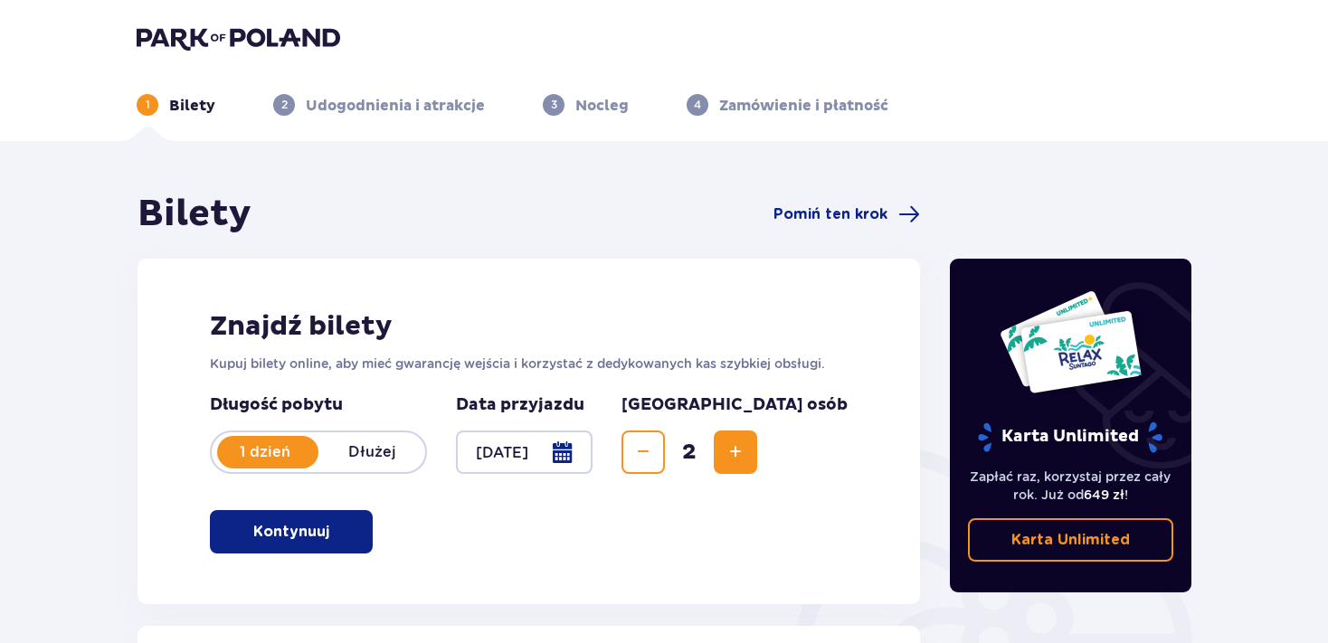
click at [282, 529] on p "Kontynuuj" at bounding box center [291, 532] width 76 height 20
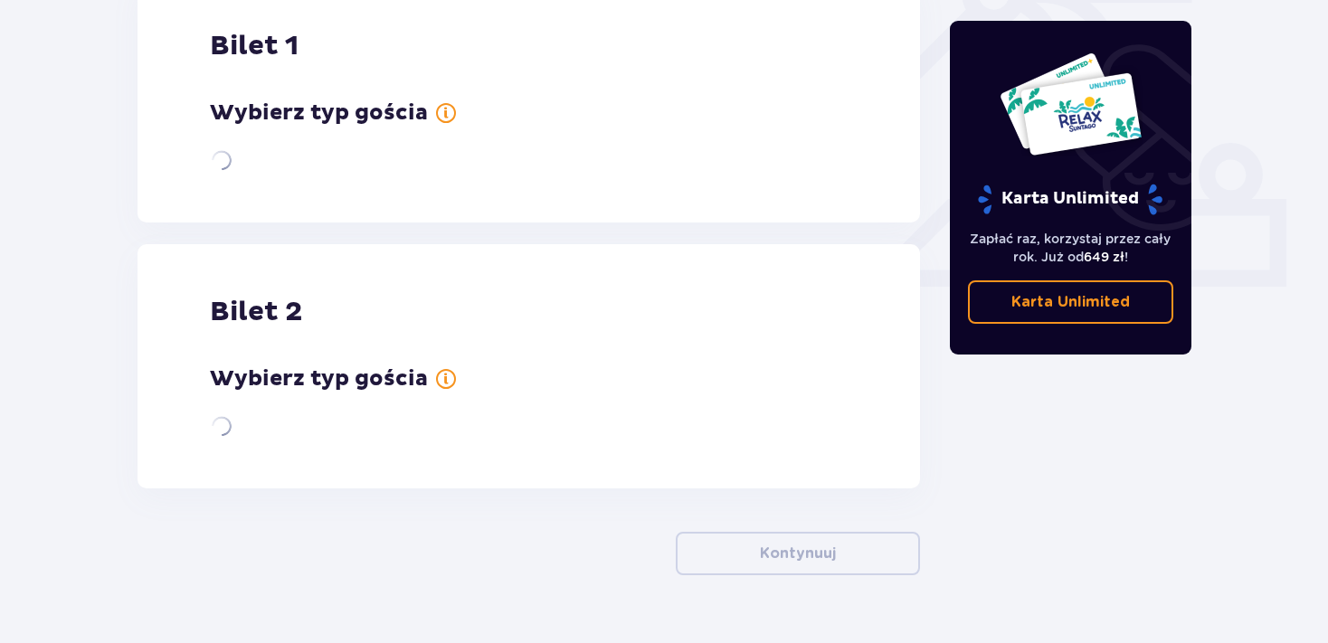
scroll to position [652, 0]
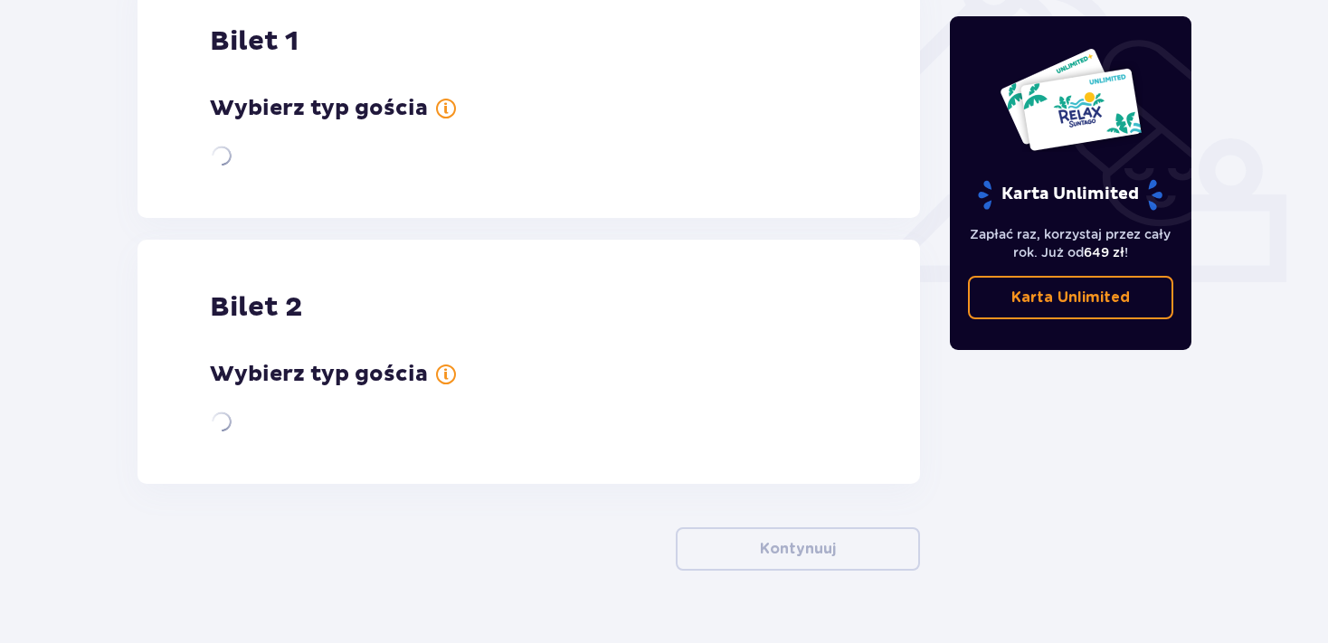
click at [440, 110] on span at bounding box center [446, 109] width 22 height 22
click at [443, 373] on span at bounding box center [446, 375] width 22 height 22
click at [440, 373] on span at bounding box center [446, 375] width 22 height 22
click at [440, 103] on span at bounding box center [446, 109] width 22 height 22
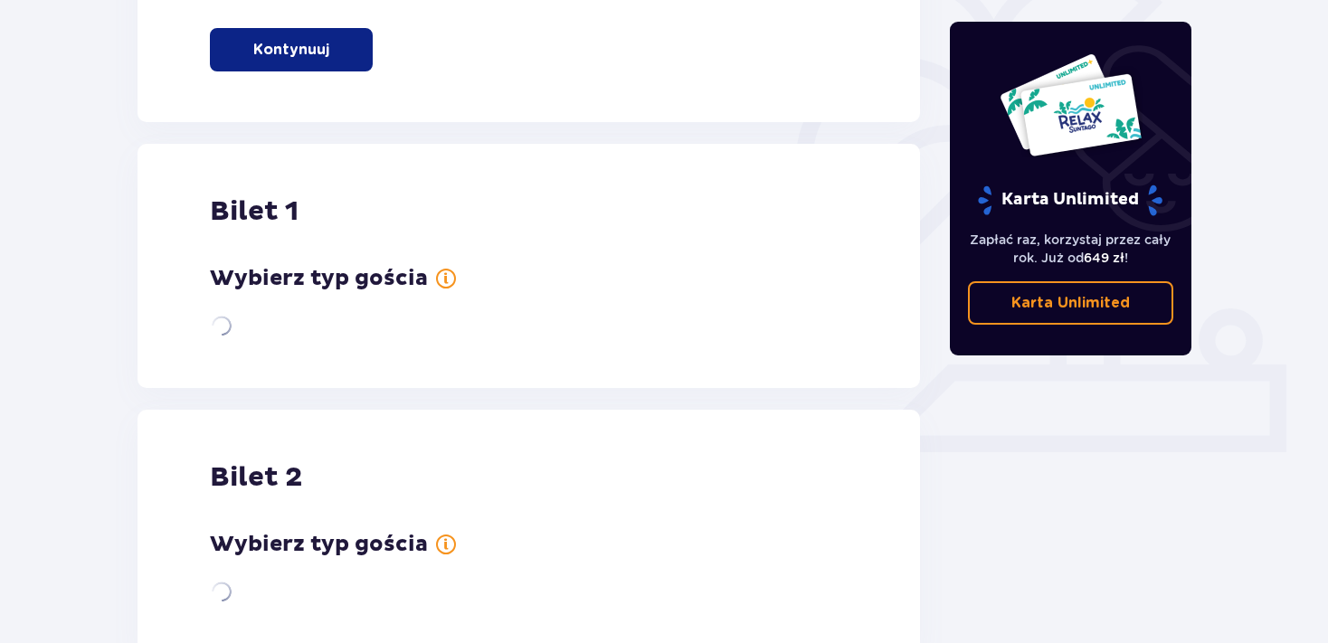
scroll to position [478, 0]
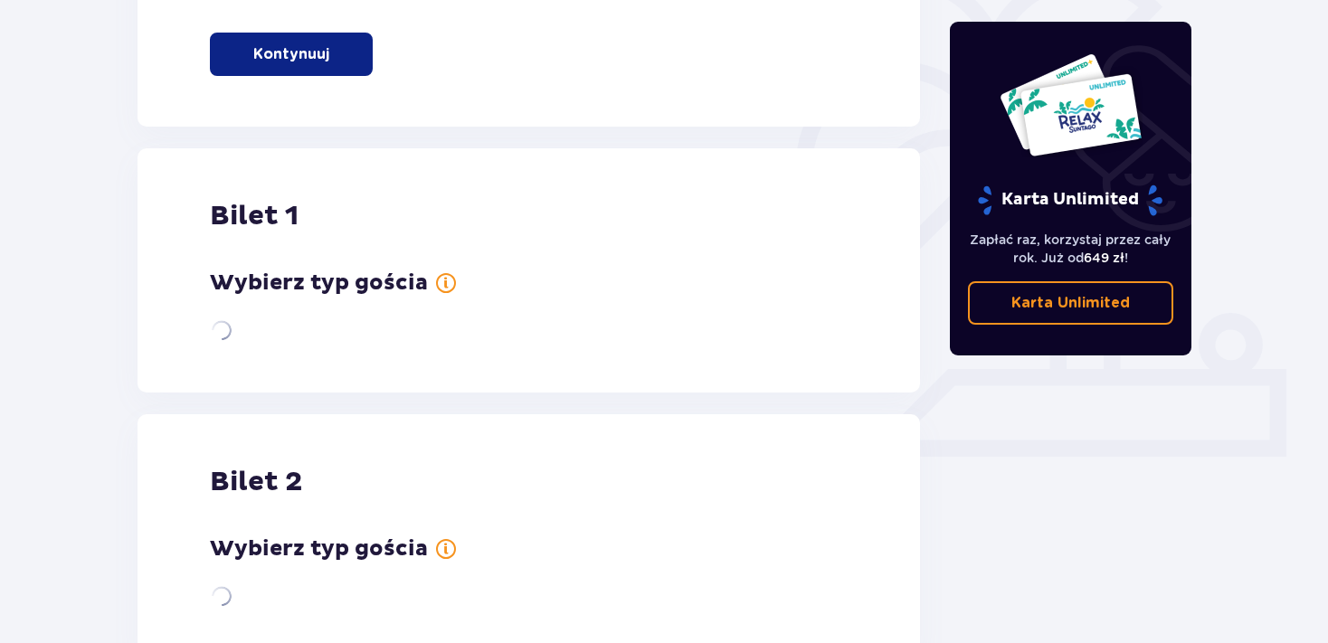
drag, startPoint x: 1333, startPoint y: 5, endPoint x: 1307, endPoint y: 5, distance: 26.2
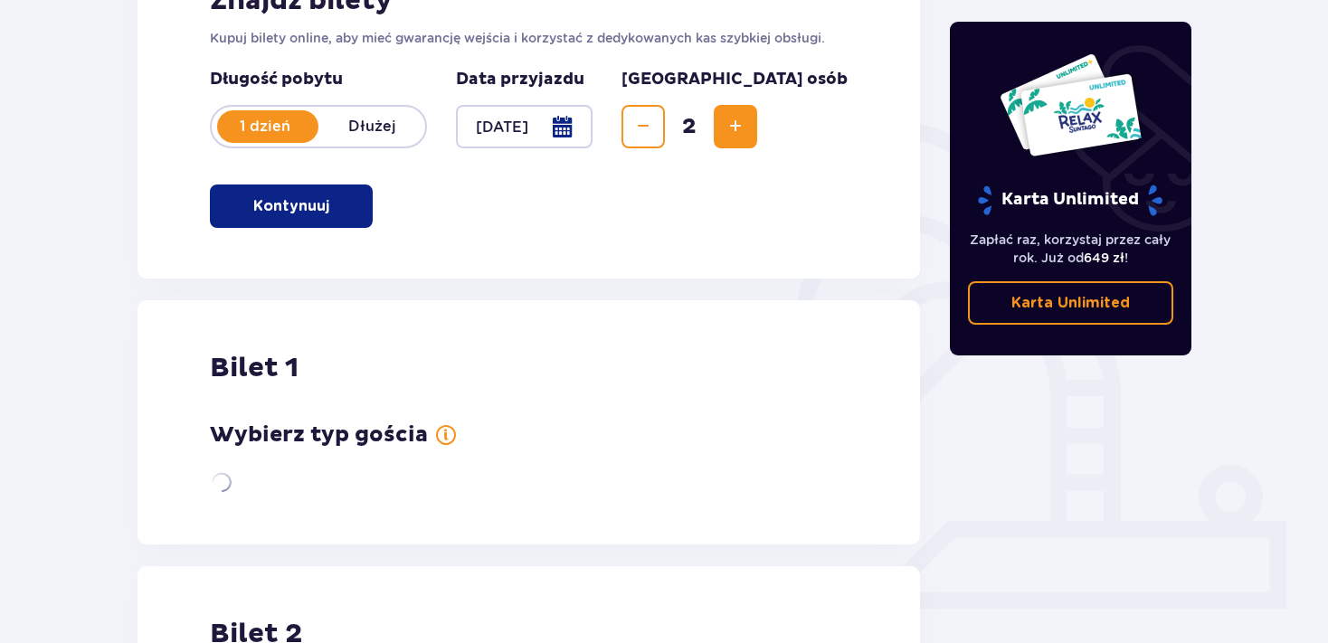
scroll to position [318, 0]
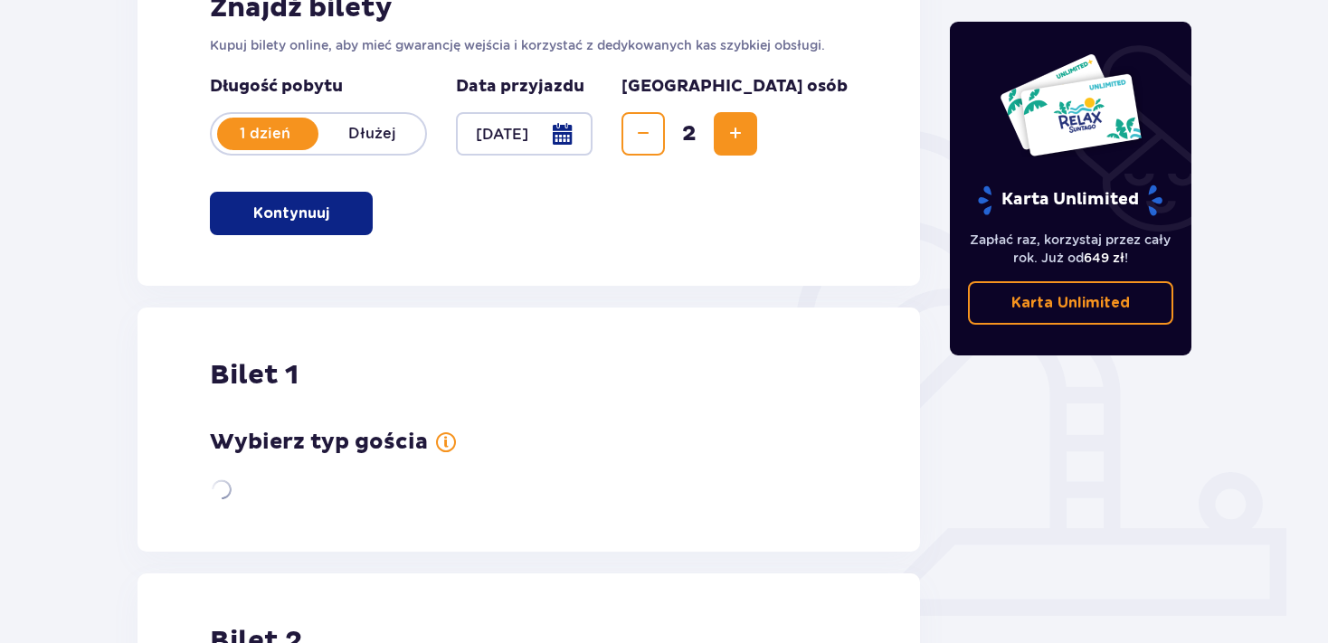
click at [289, 219] on p "Kontynuuj" at bounding box center [291, 214] width 76 height 20
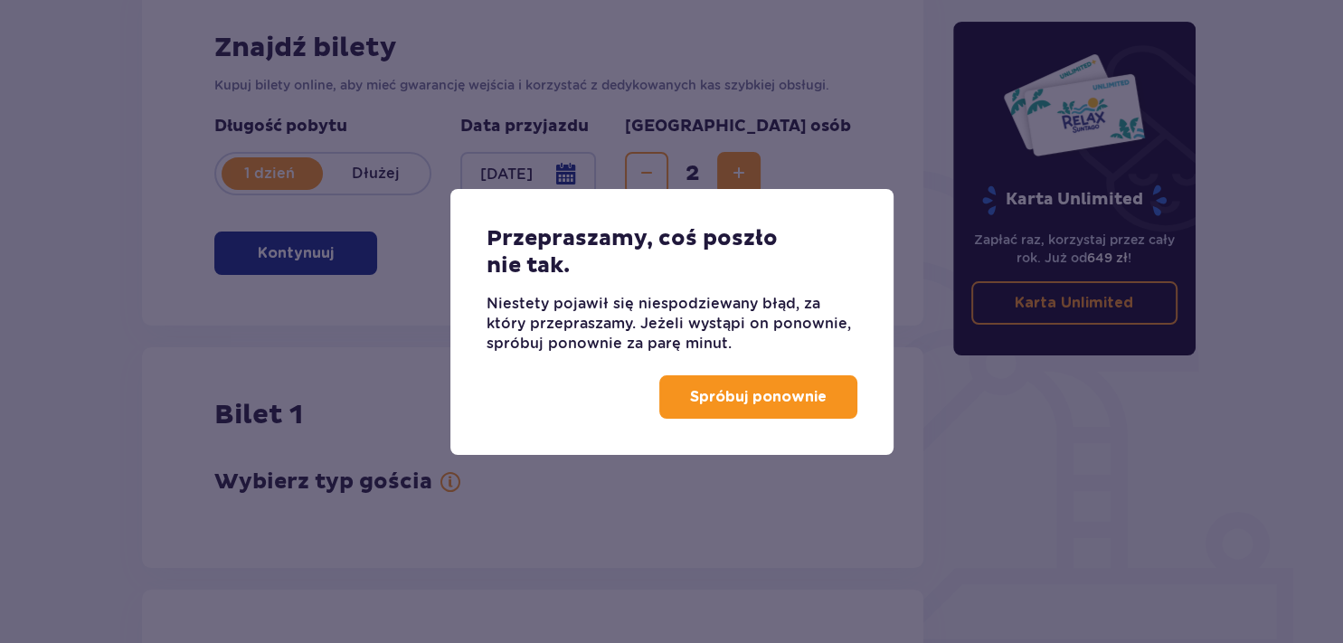
click at [734, 393] on p "Spróbuj ponownie" at bounding box center [758, 397] width 137 height 20
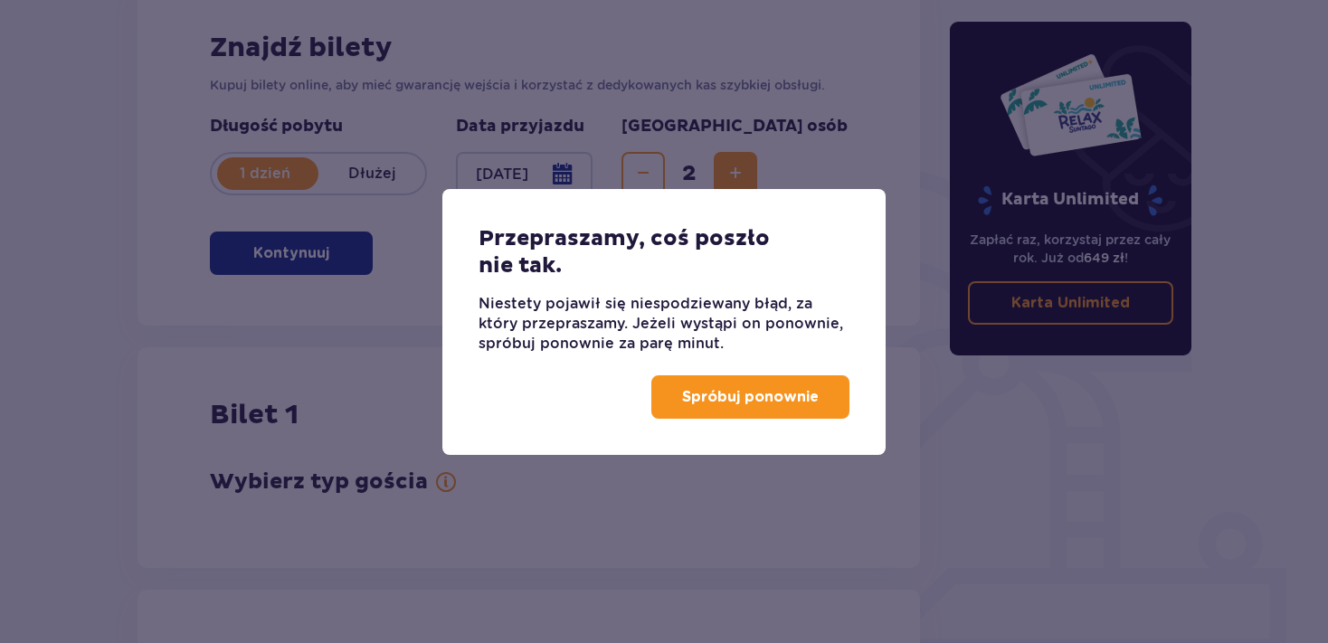
click at [443, 482] on div "Przepraszamy, coś poszło nie tak. Niestety pojawił się niespodziewany błąd, za …" at bounding box center [664, 321] width 1328 height 643
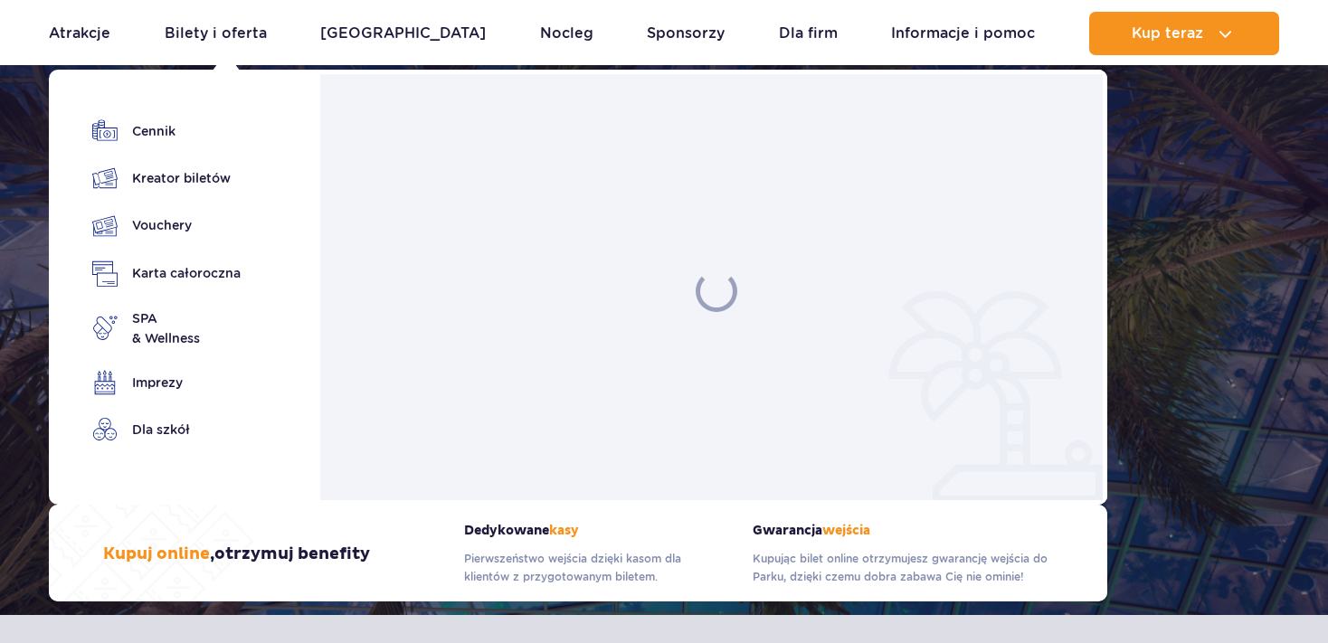
scroll to position [1570, 0]
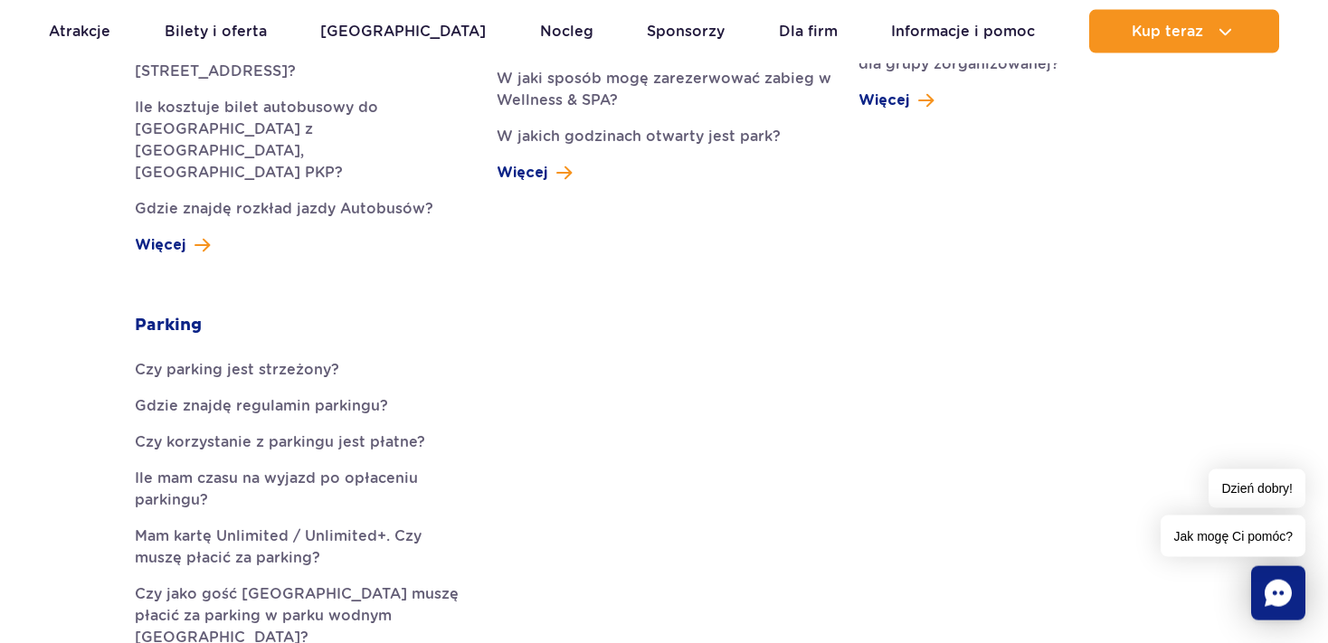
scroll to position [876, 0]
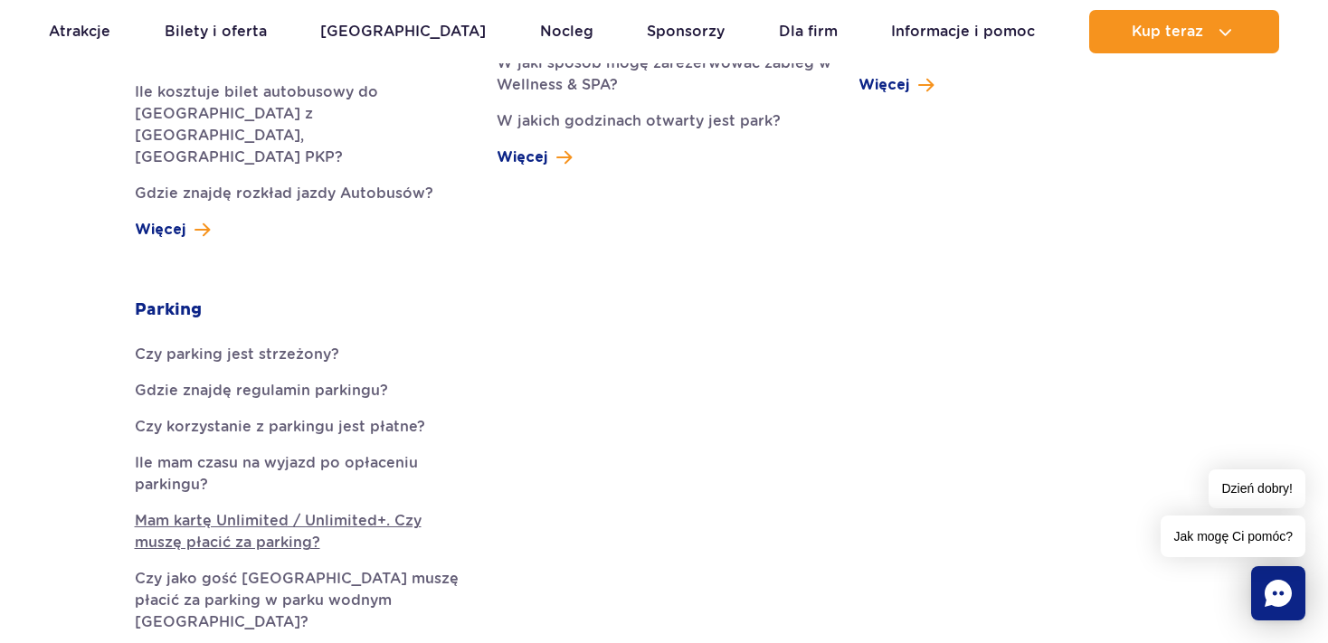
click at [436, 510] on link "Mam kartę Unlimited / Unlimited+. Czy muszę płacić za parking?" at bounding box center [302, 531] width 335 height 43
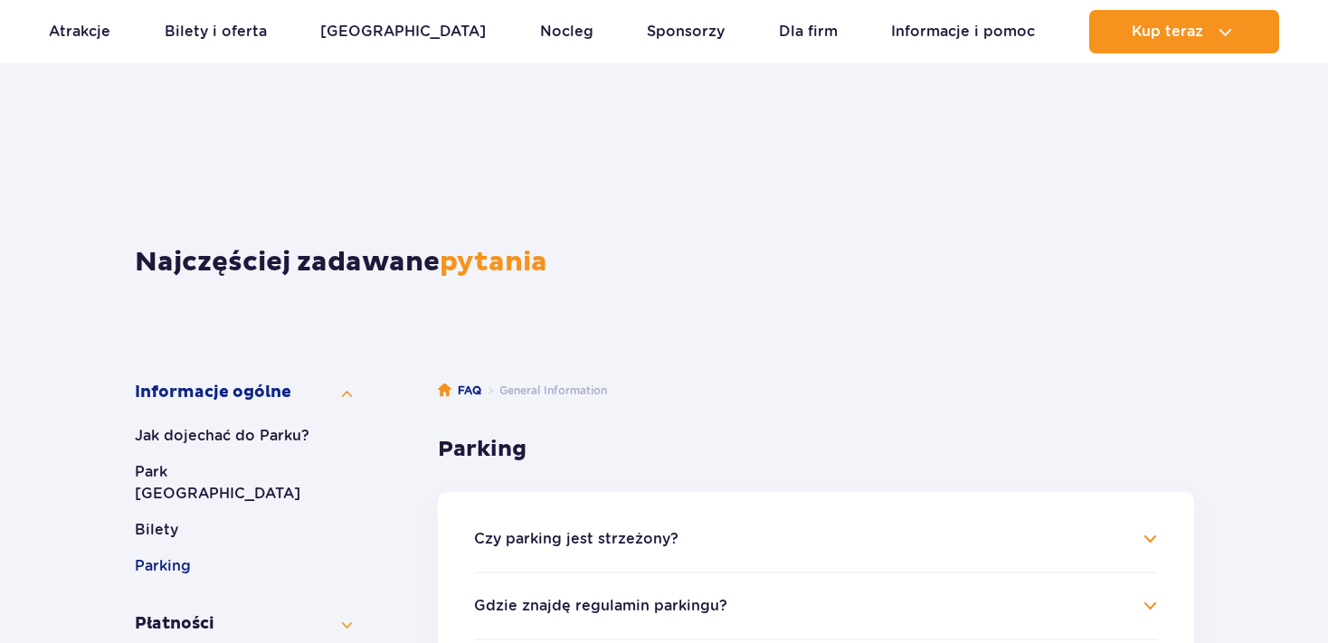
scroll to position [672, 0]
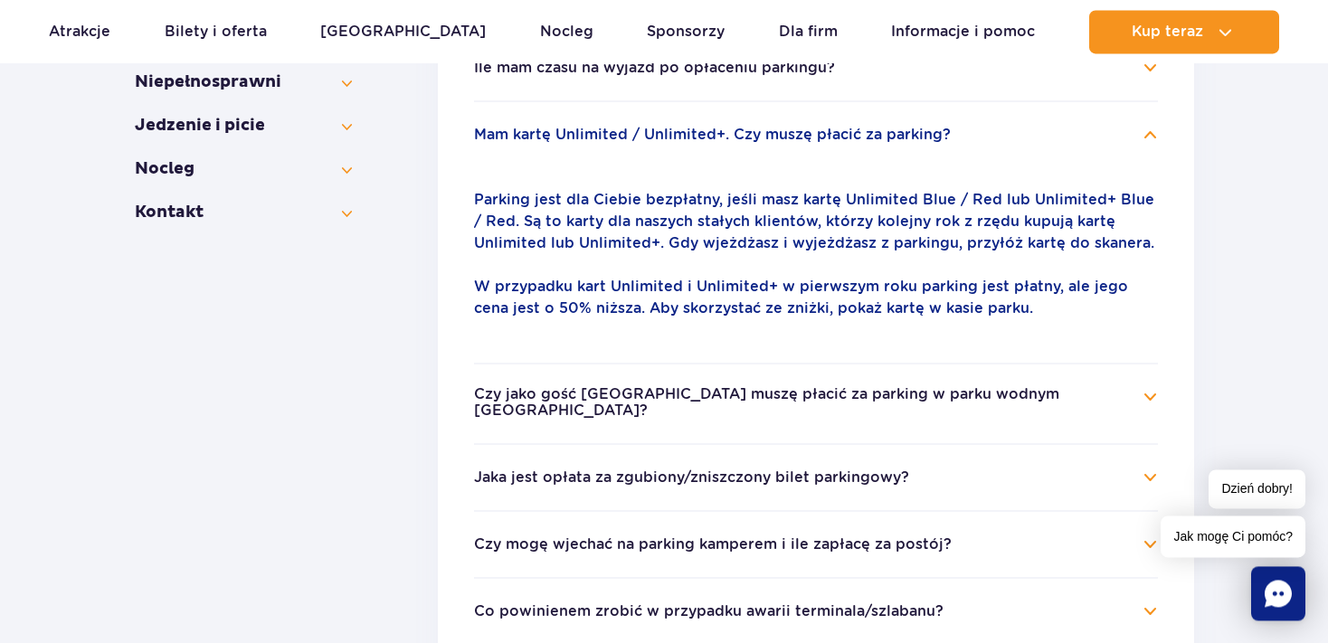
click at [436, 441] on section "Informacje ogólne Jak dojechać do Parku? Park Wodny [GEOGRAPHIC_DATA] Bilety Pa…" at bounding box center [664, 358] width 1059 height 1350
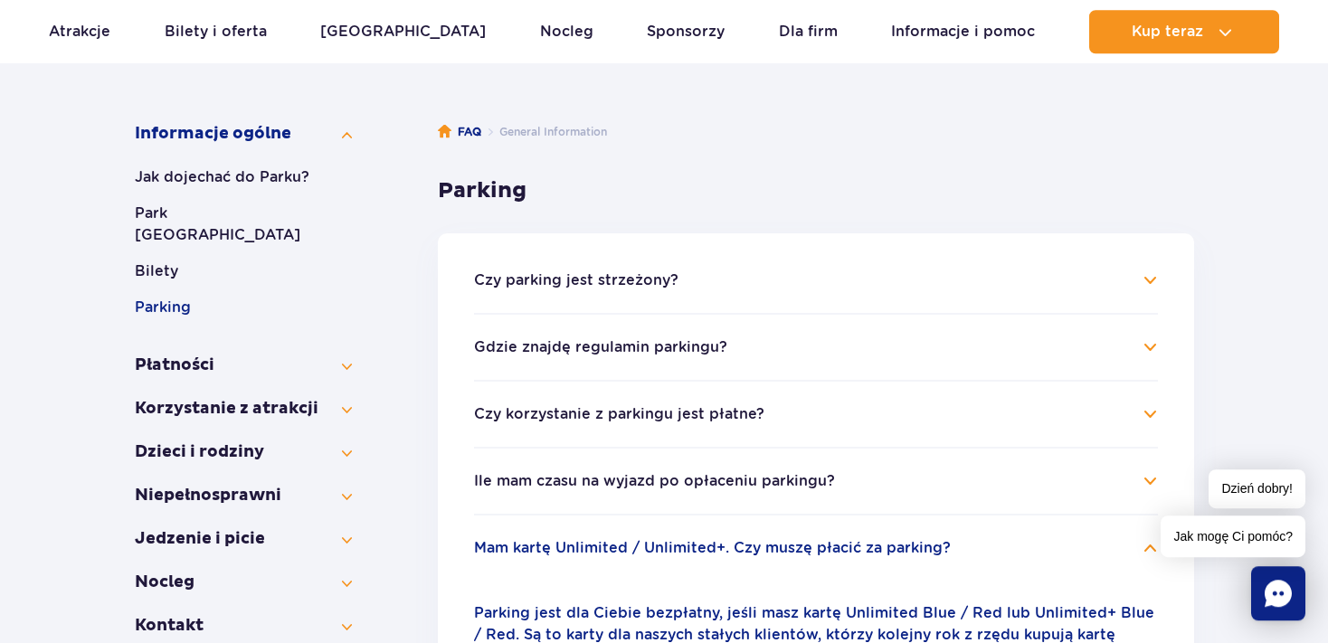
scroll to position [257, 0]
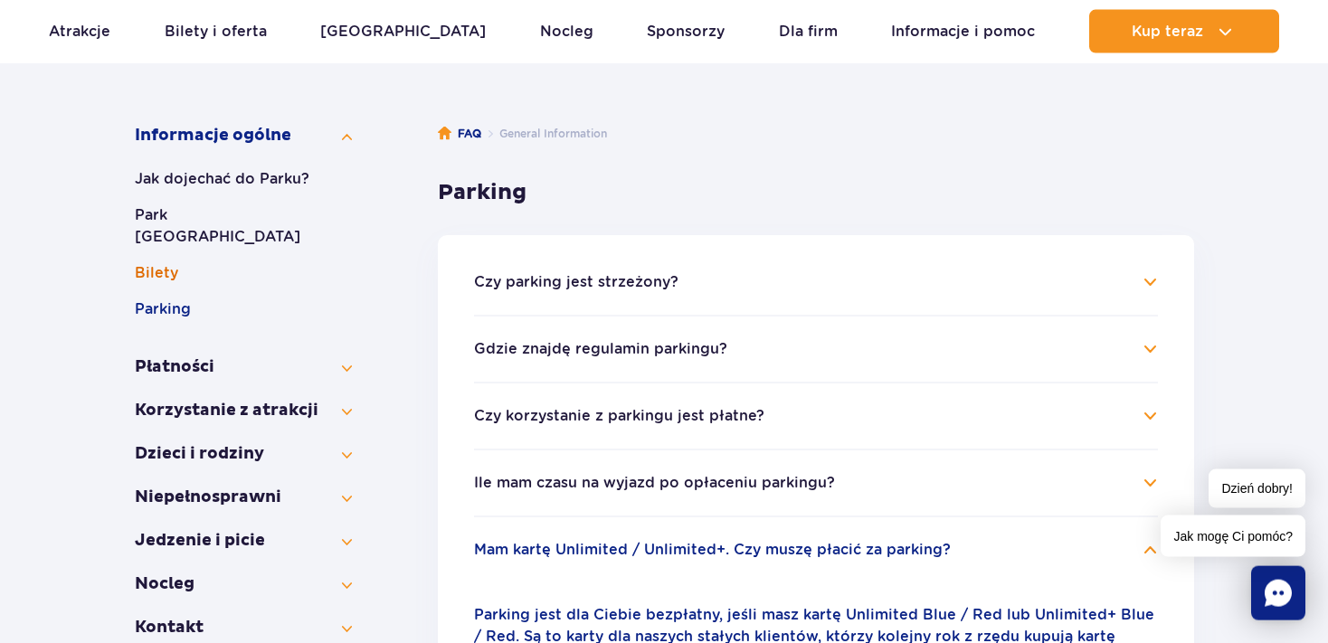
click at [162, 262] on button "Bilety" at bounding box center [243, 273] width 217 height 22
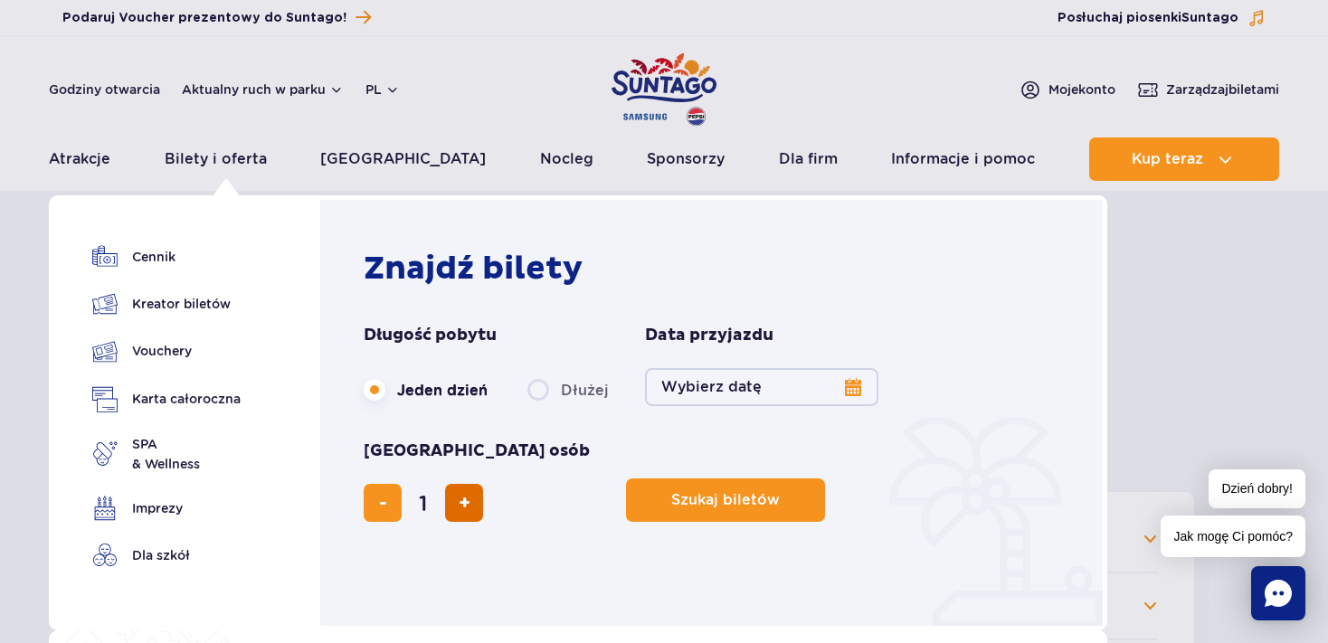
click at [470, 503] on span "dodaj bilet" at bounding box center [465, 503] width 12 height 0
type input "2"
click at [848, 389] on button "Wybierz datę" at bounding box center [761, 387] width 233 height 38
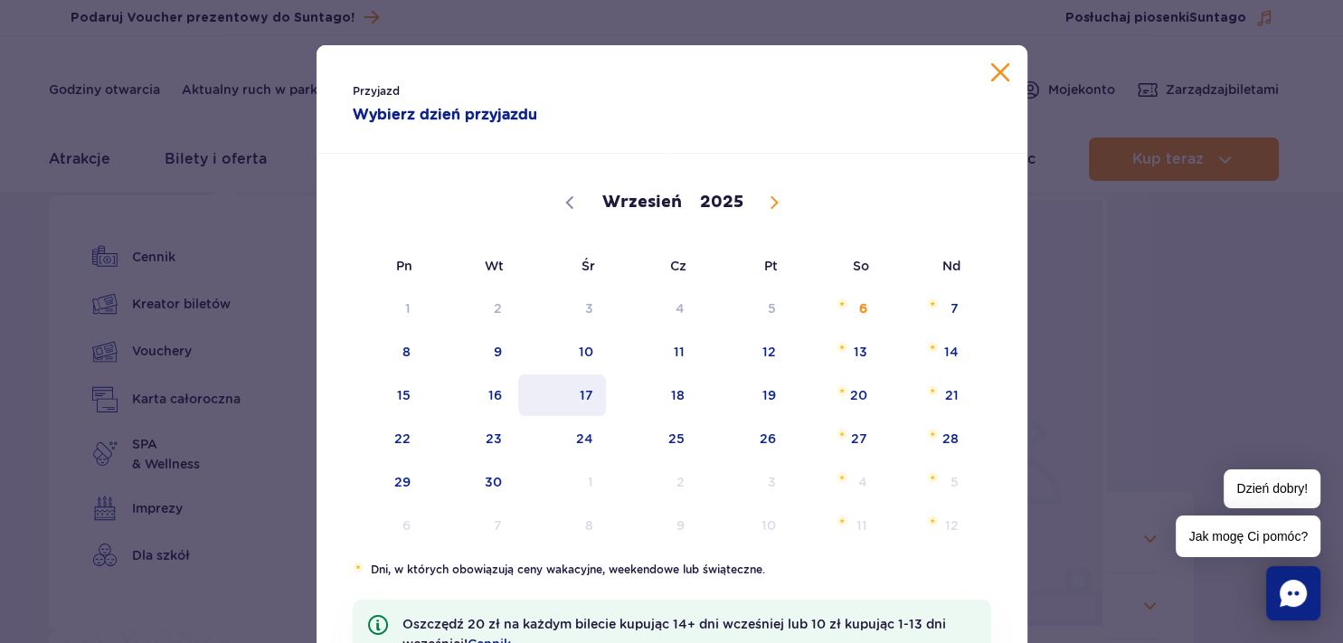
click at [580, 392] on span "17" at bounding box center [561, 395] width 91 height 42
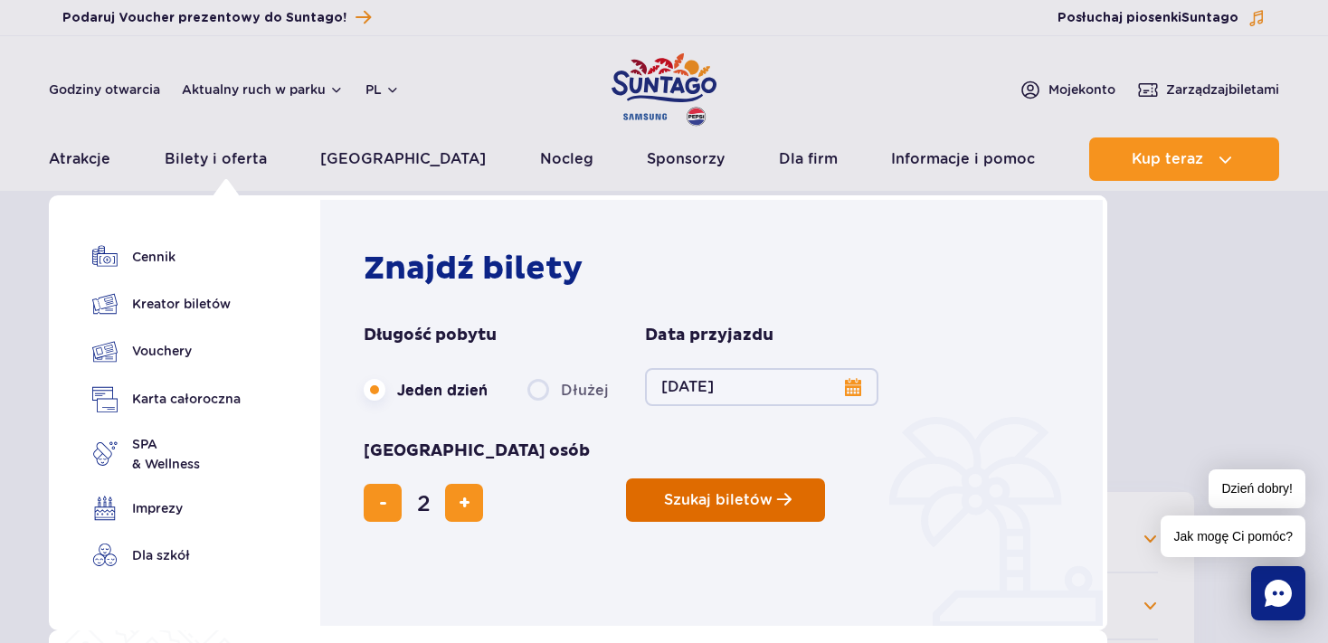
click at [664, 492] on span "Szukaj biletów" at bounding box center [718, 500] width 109 height 16
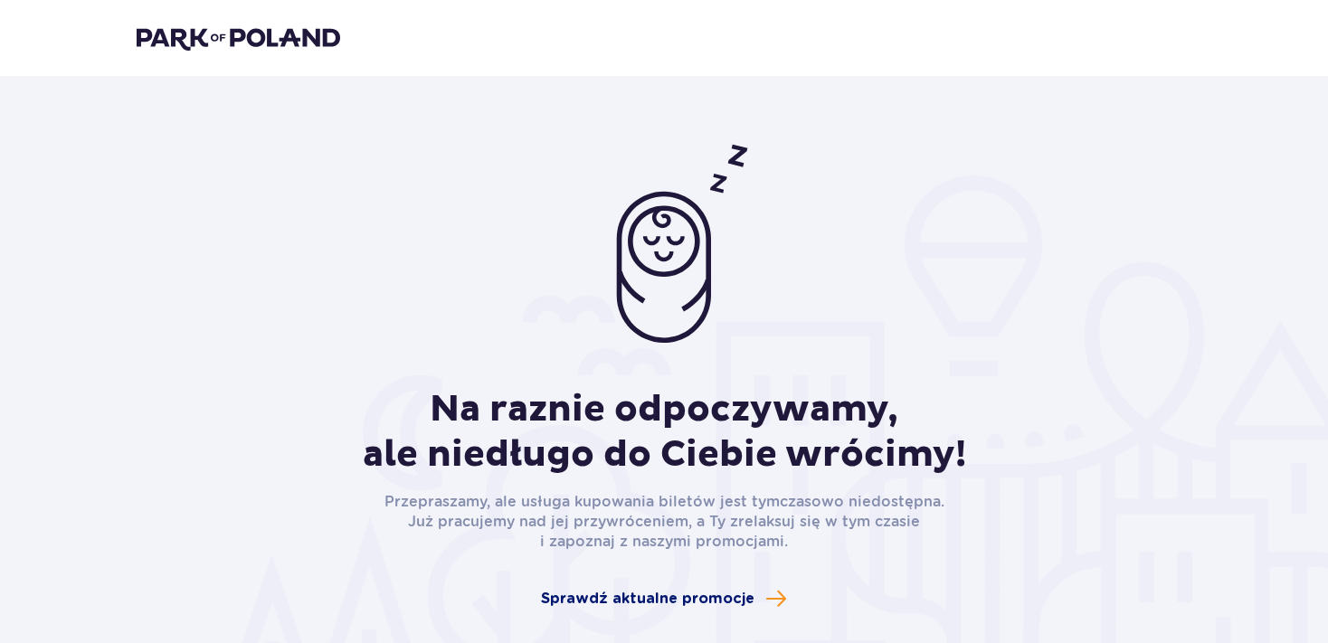
click at [772, 597] on span at bounding box center [776, 599] width 22 height 22
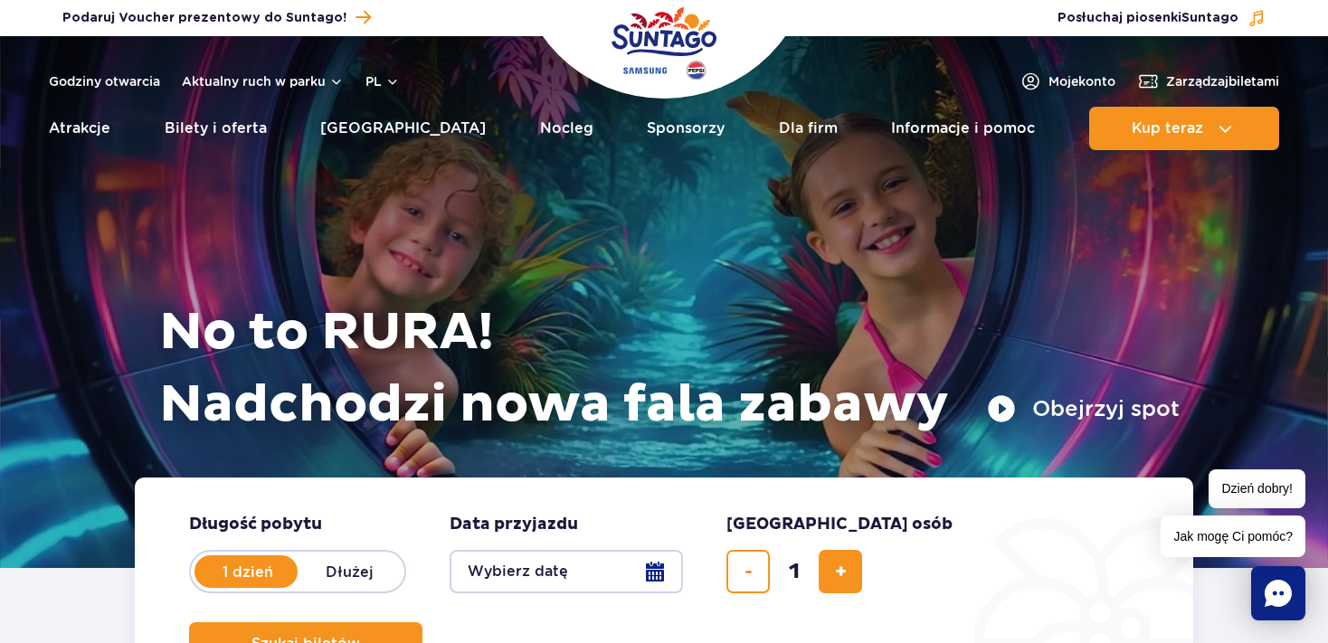
click at [653, 568] on button "Wybierz datę" at bounding box center [566, 571] width 233 height 43
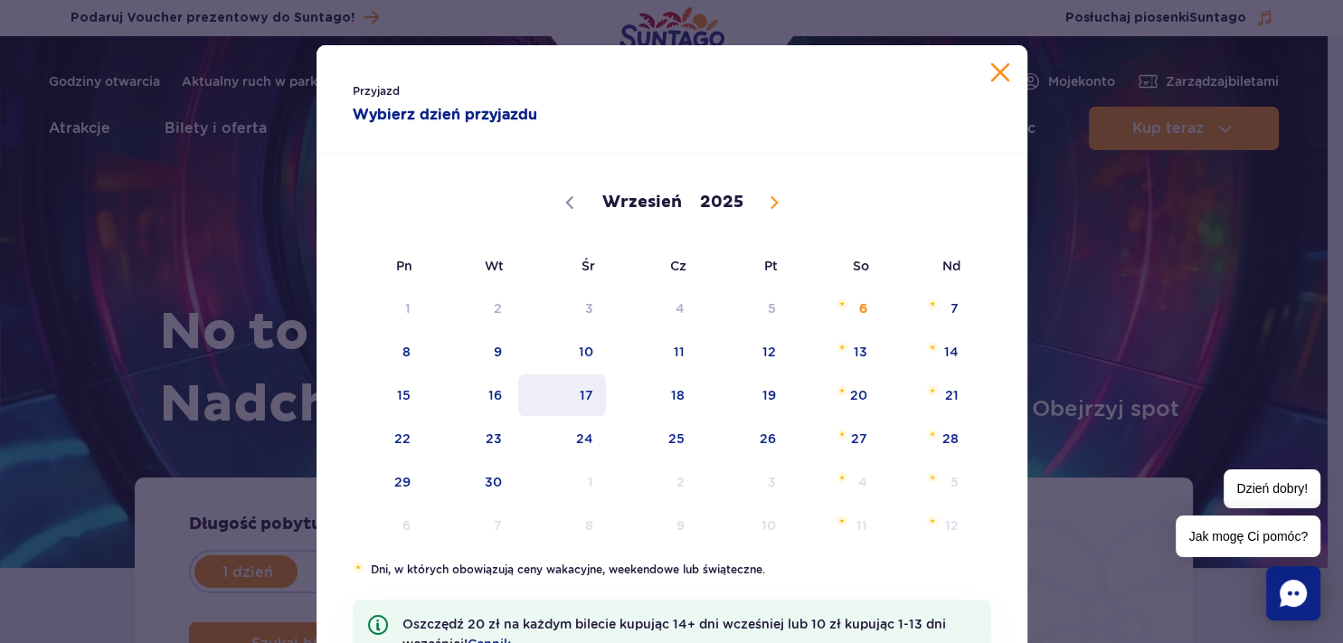
click at [577, 393] on span "17" at bounding box center [561, 395] width 91 height 42
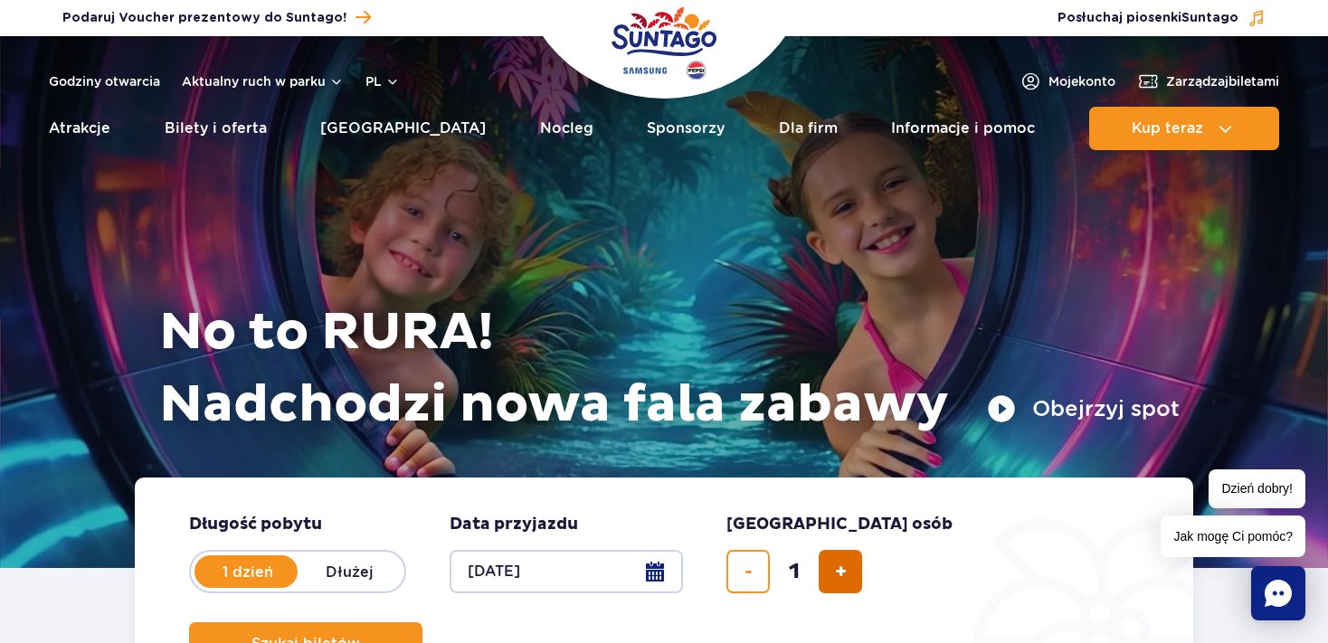
click at [848, 571] on button "dodaj bilet" at bounding box center [840, 571] width 43 height 43
type input "2"
click at [353, 636] on span "Szukaj biletów" at bounding box center [298, 644] width 109 height 16
